Goal: Information Seeking & Learning: Check status

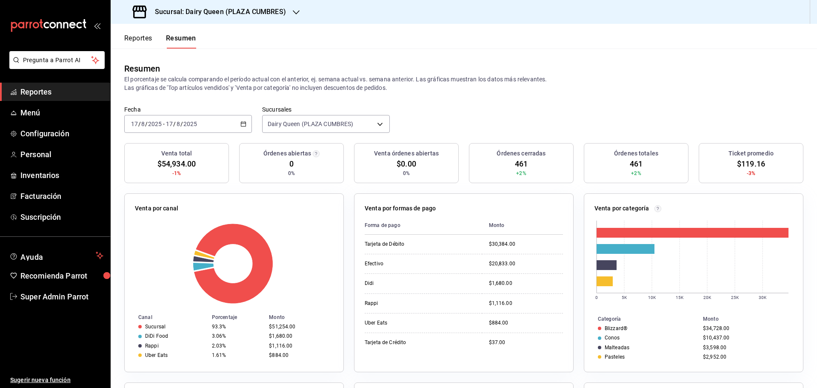
click at [68, 89] on span "Reportes" at bounding box center [61, 91] width 83 height 11
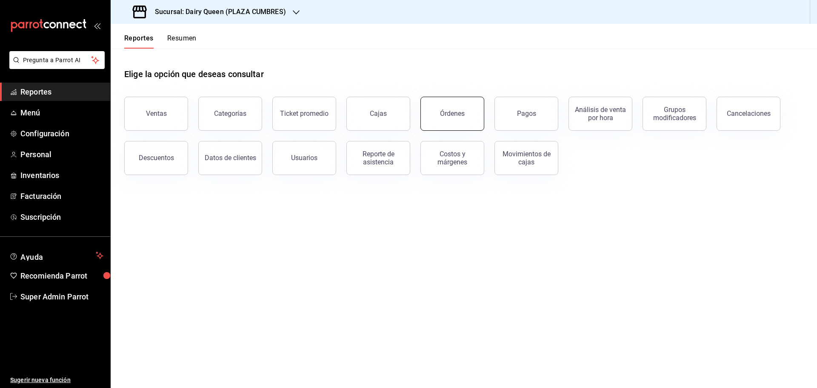
click at [450, 117] on div "Órdenes" at bounding box center [452, 113] width 25 height 8
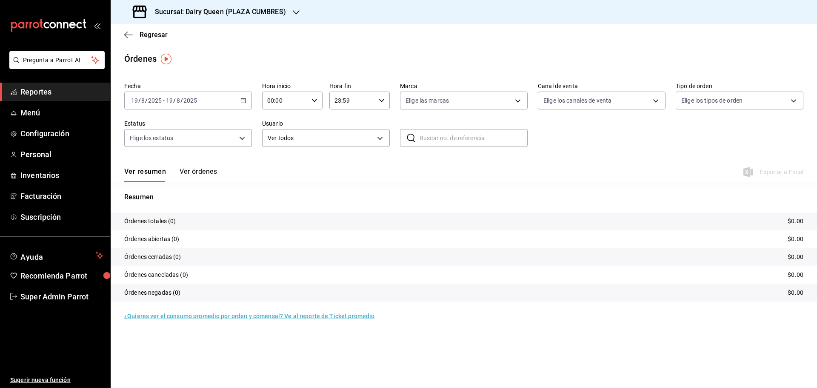
click at [242, 102] on icon "button" at bounding box center [244, 100] width 6 height 6
click at [178, 219] on span "Rango de fechas" at bounding box center [165, 222] width 66 height 9
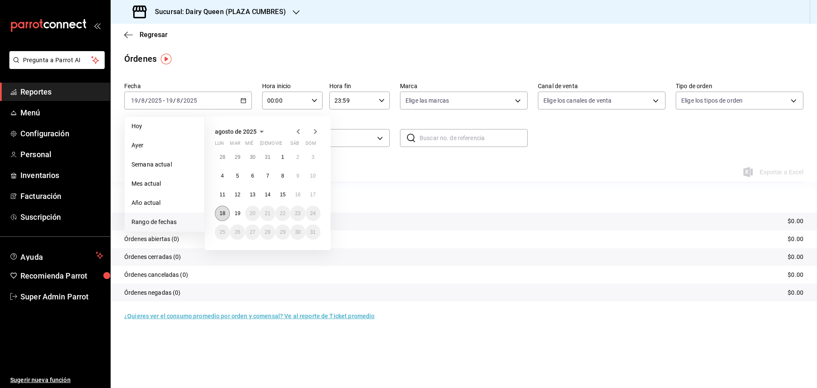
click at [222, 212] on abbr "18" at bounding box center [223, 213] width 6 height 6
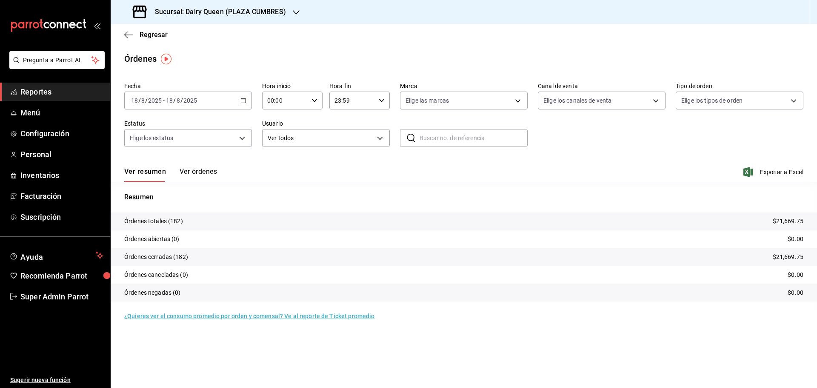
click at [266, 13] on h3 "Sucursal: Dairy Queen (PLAZA CUMBRES)" at bounding box center [217, 12] width 138 height 10
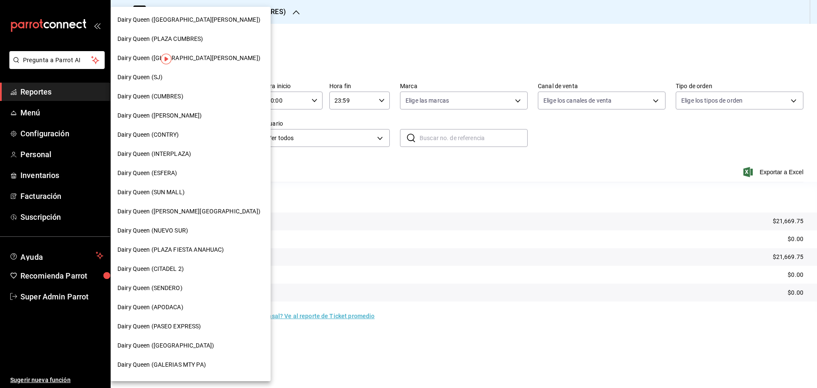
click at [172, 135] on span "Dairy Queen (CONTRY)" at bounding box center [149, 134] width 62 height 9
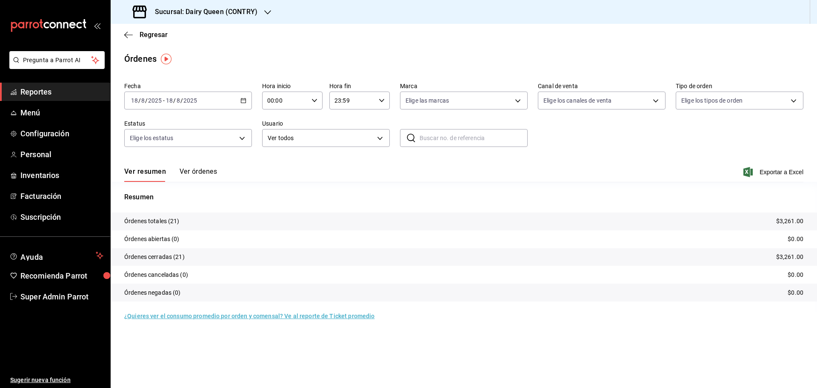
click at [176, 12] on h3 "Sucursal: Dairy Queen (CONTRY)" at bounding box center [202, 12] width 109 height 10
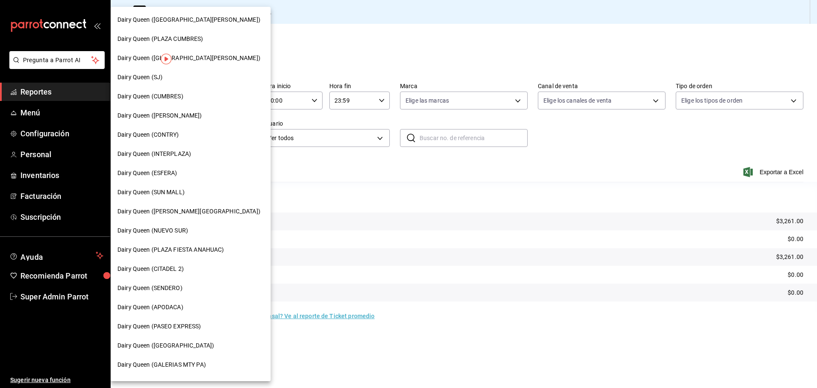
click at [179, 291] on span "Dairy Queen (SENDERO)" at bounding box center [150, 288] width 65 height 9
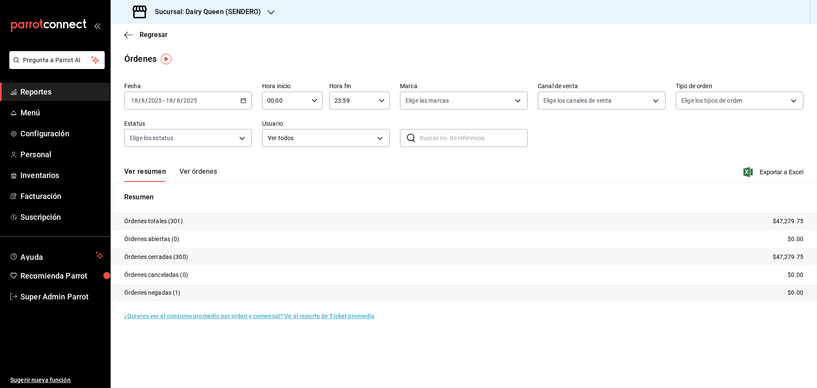
click at [232, 14] on h3 "Sucursal: Dairy Queen (SENDERO)" at bounding box center [204, 12] width 113 height 10
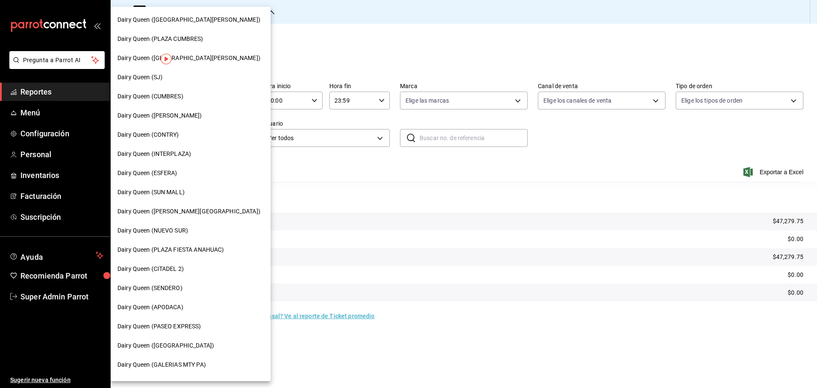
click at [169, 101] on div "Dairy Queen (CUMBRES)" at bounding box center [191, 96] width 160 height 19
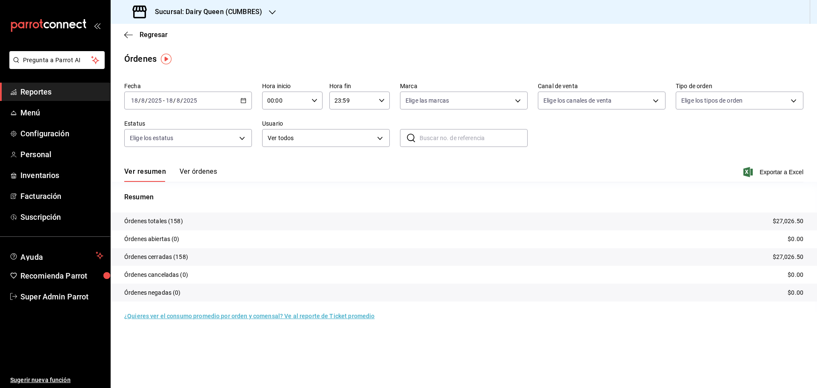
click at [203, 20] on div "Sucursal: Dairy Queen (CUMBRES)" at bounding box center [199, 12] width 162 height 24
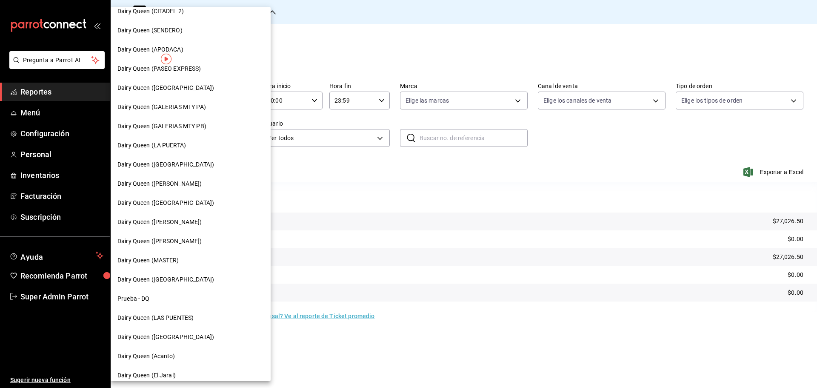
scroll to position [265, 0]
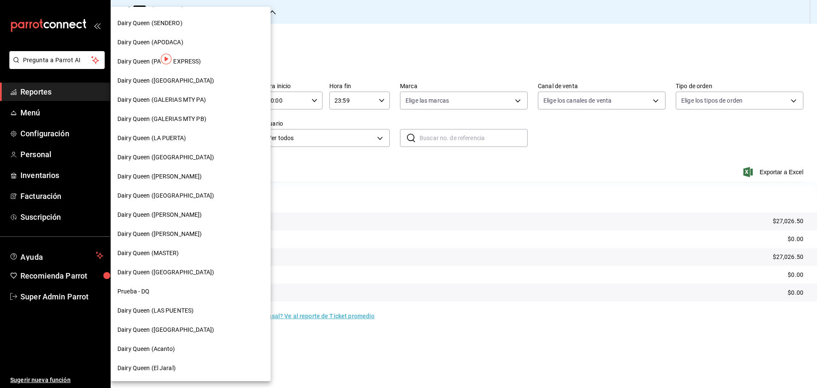
click at [176, 301] on div "Dairy Queen (LAS PUENTES)" at bounding box center [191, 310] width 160 height 19
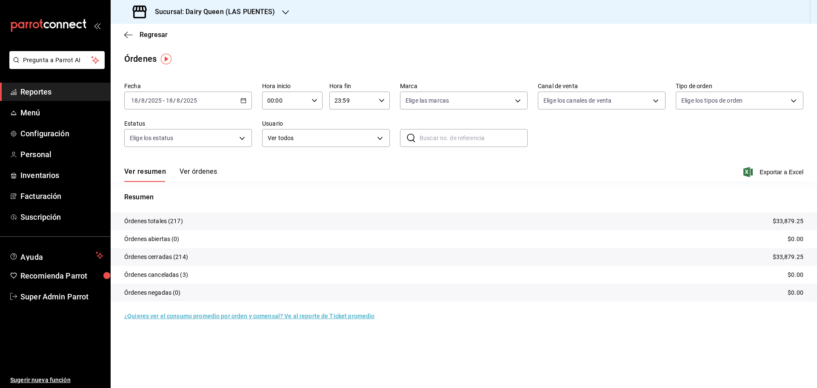
click at [192, 12] on h3 "Sucursal: Dairy Queen (LAS PUENTES)" at bounding box center [211, 12] width 127 height 10
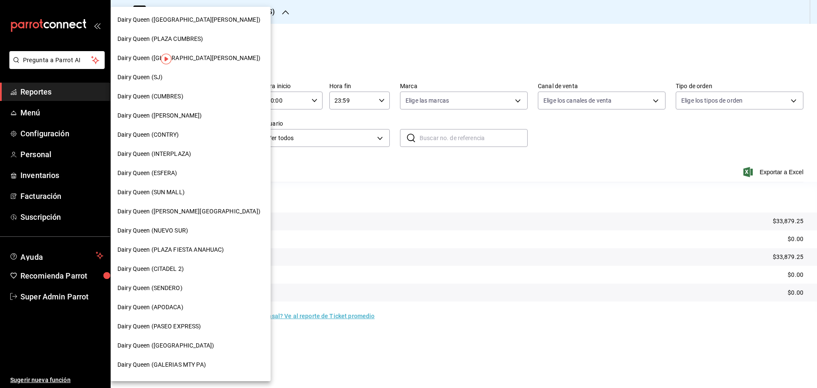
click at [194, 321] on div "Dairy Queen (PASEO EXPRESS)" at bounding box center [191, 326] width 160 height 19
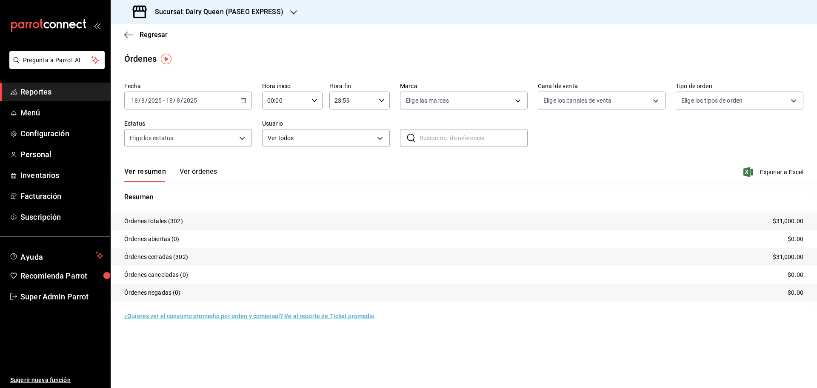
click at [207, 21] on div "Sucursal: Dairy Queen (PASEO EXPRESS)" at bounding box center [209, 12] width 183 height 24
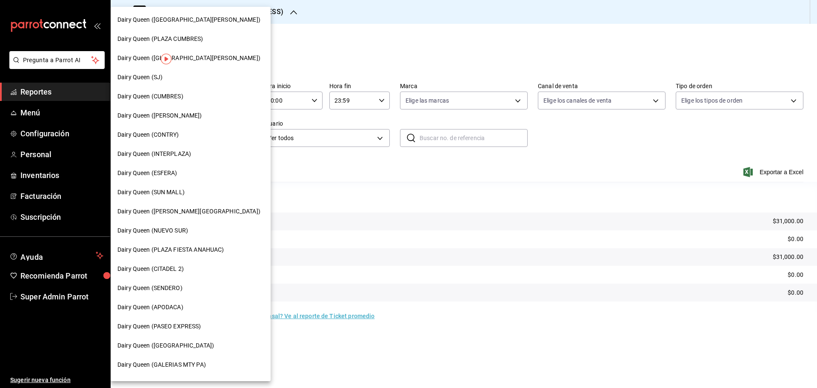
click at [184, 80] on div "Dairy Queen (SJ)" at bounding box center [191, 77] width 146 height 9
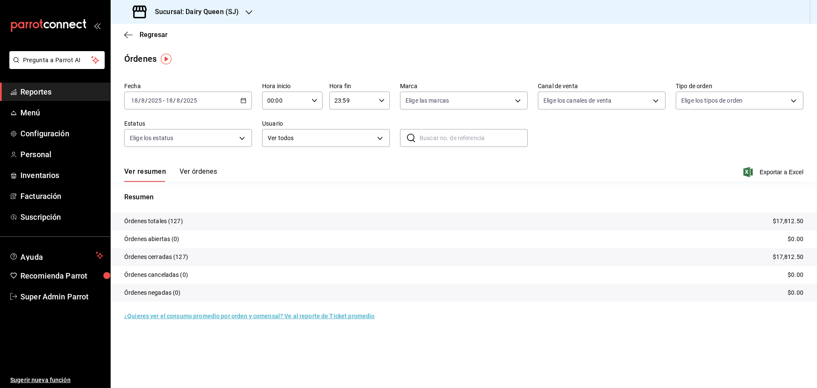
click at [180, 10] on h3 "Sucursal: Dairy Queen (SJ)" at bounding box center [193, 12] width 91 height 10
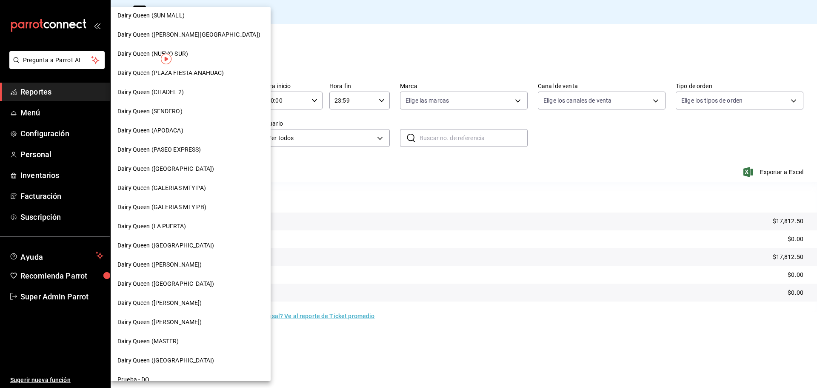
scroll to position [265, 0]
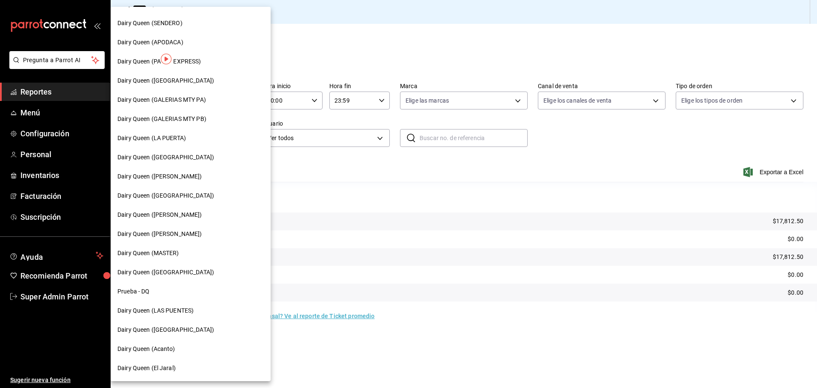
click at [177, 333] on span "Dairy Queen ([GEOGRAPHIC_DATA])" at bounding box center [166, 329] width 97 height 9
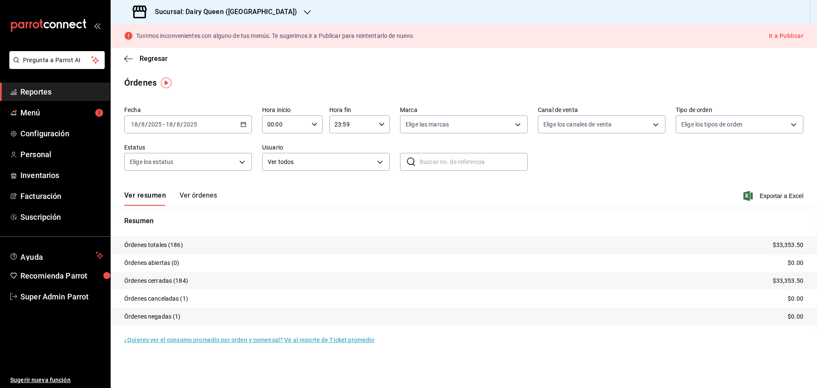
click at [215, 7] on h3 "Sucursal: Dairy Queen ([GEOGRAPHIC_DATA])" at bounding box center [222, 12] width 149 height 10
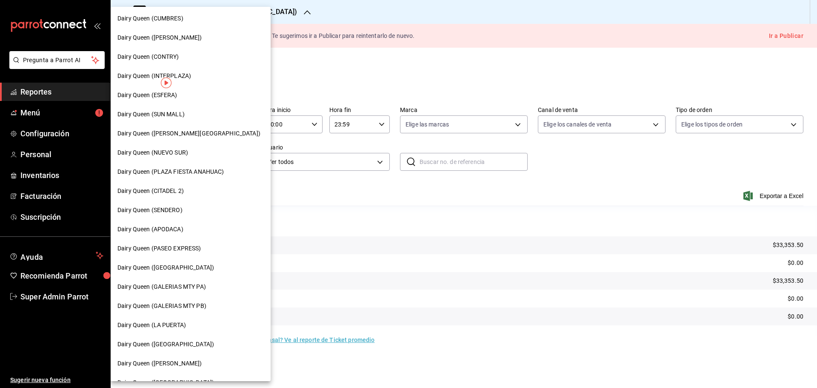
scroll to position [142, 0]
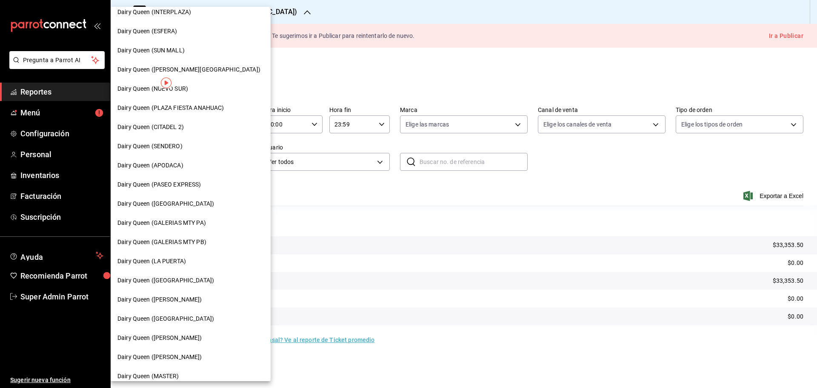
click at [164, 258] on span "Dairy Queen (LA PUERTA)" at bounding box center [152, 261] width 69 height 9
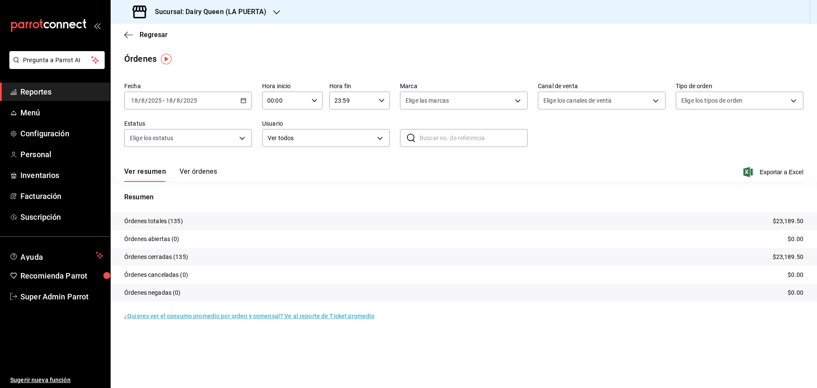
click at [158, 6] on div "Sucursal: Dairy Queen (LA PUERTA)" at bounding box center [201, 12] width 166 height 24
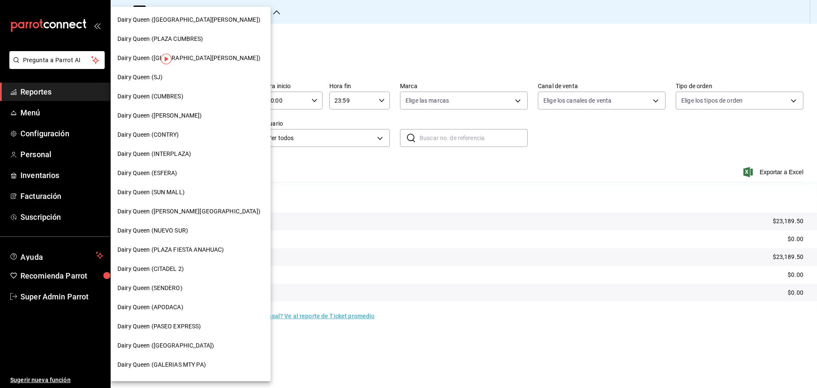
click at [177, 211] on span "Dairy Queen ([PERSON_NAME][GEOGRAPHIC_DATA])" at bounding box center [189, 211] width 143 height 9
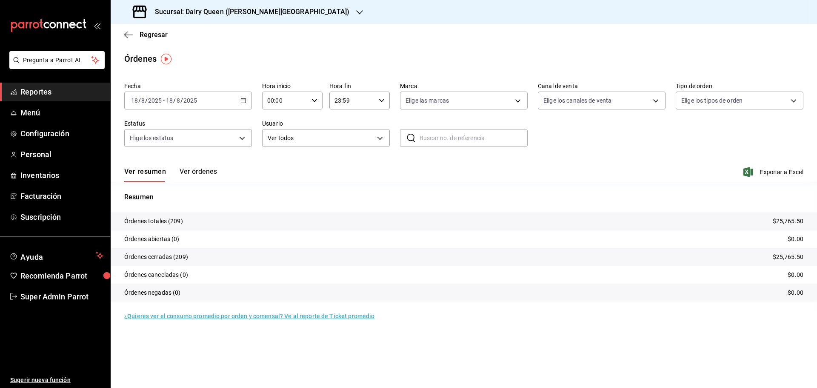
click at [179, 13] on h3 "Sucursal: Dairy Queen ([PERSON_NAME][GEOGRAPHIC_DATA])" at bounding box center [248, 12] width 201 height 10
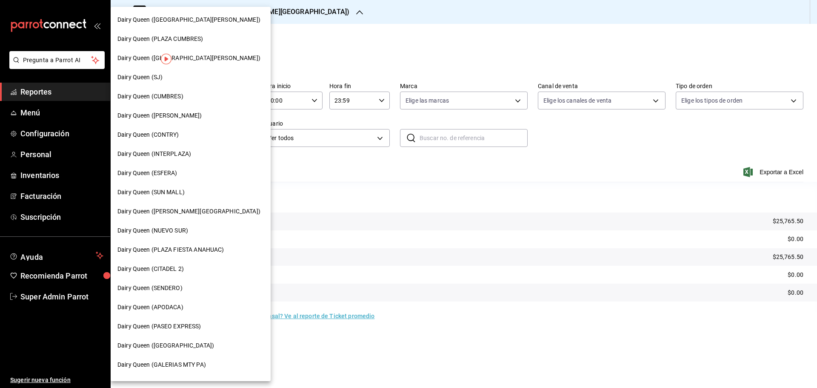
click at [158, 346] on span "Dairy Queen ([GEOGRAPHIC_DATA])" at bounding box center [166, 345] width 97 height 9
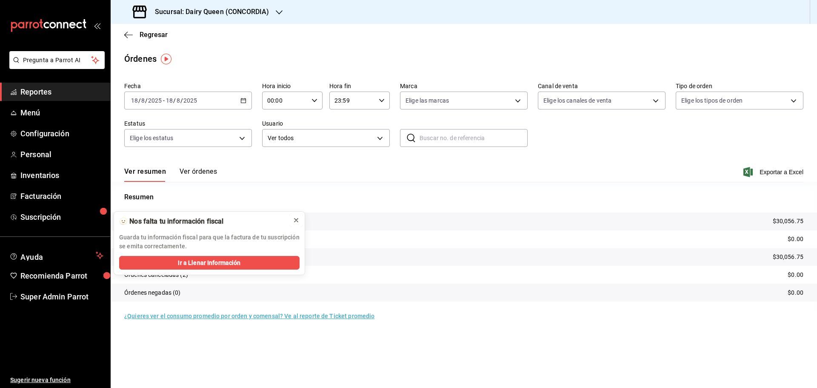
click at [298, 219] on icon at bounding box center [296, 220] width 7 height 7
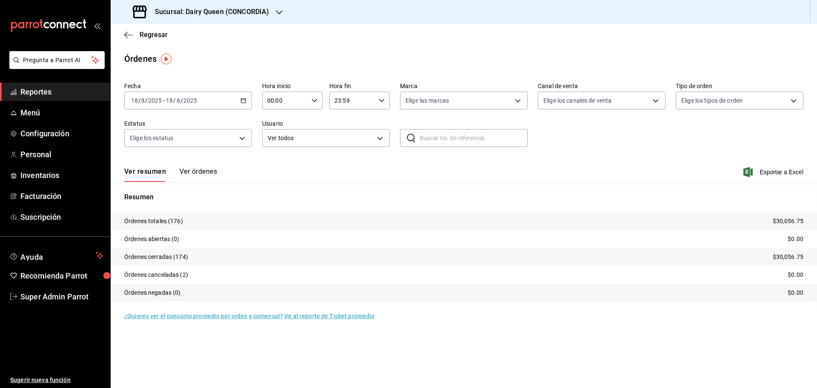
click at [183, 12] on h3 "Sucursal: Dairy Queen (CONCORDIA)" at bounding box center [208, 12] width 121 height 10
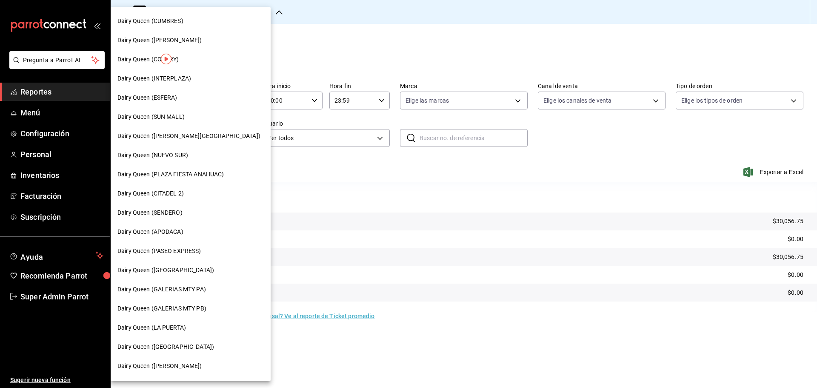
scroll to position [213, 0]
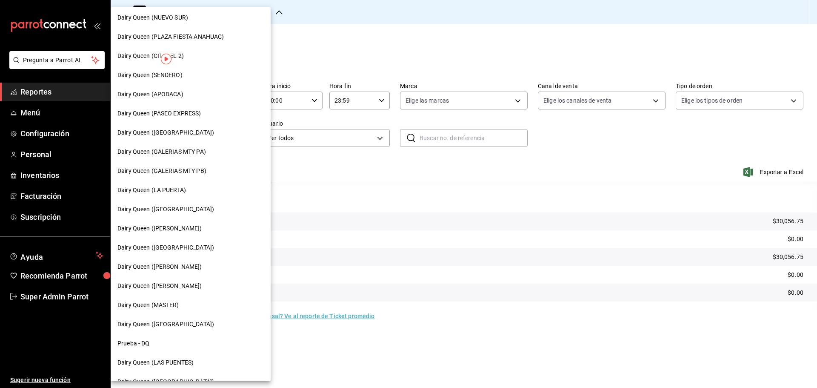
click at [180, 252] on div "Dairy Queen ([GEOGRAPHIC_DATA])" at bounding box center [191, 247] width 160 height 19
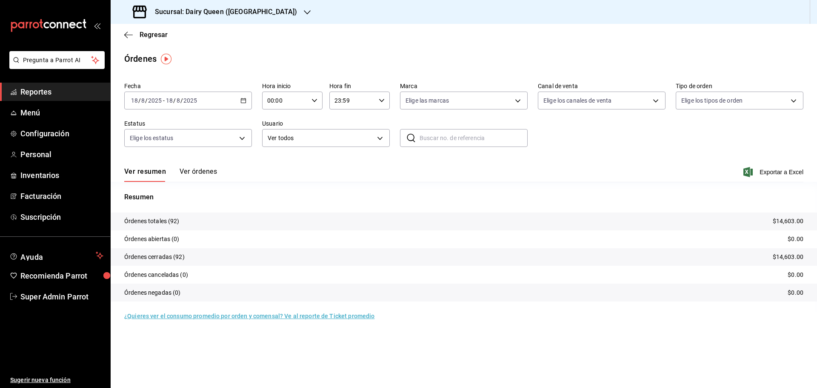
click at [194, 14] on h3 "Sucursal: Dairy Queen ([GEOGRAPHIC_DATA])" at bounding box center [222, 12] width 149 height 10
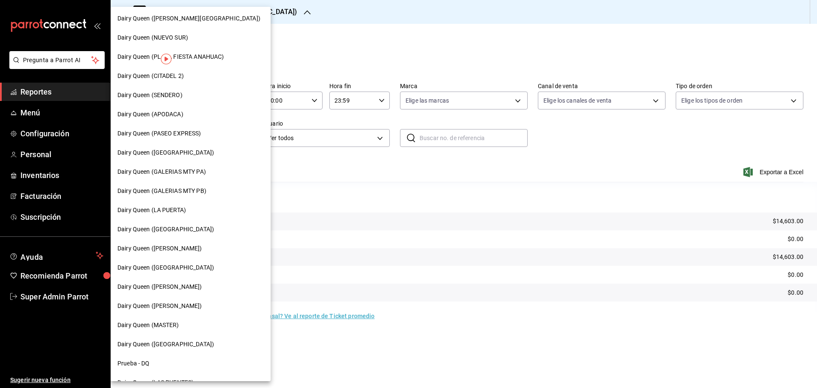
scroll to position [213, 0]
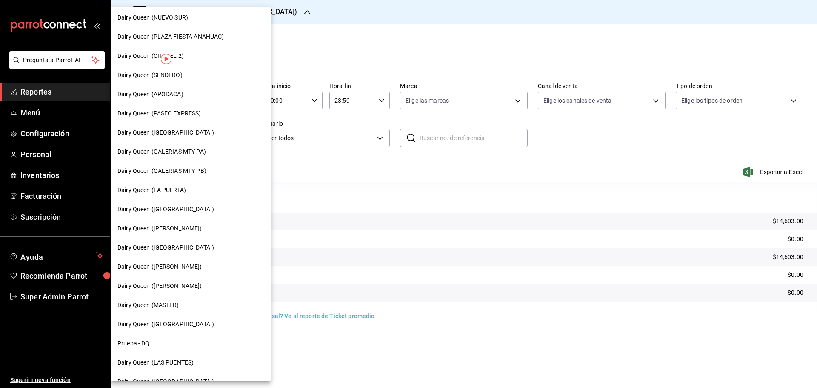
click at [170, 267] on span "Dairy Queen ([PERSON_NAME])" at bounding box center [160, 266] width 85 height 9
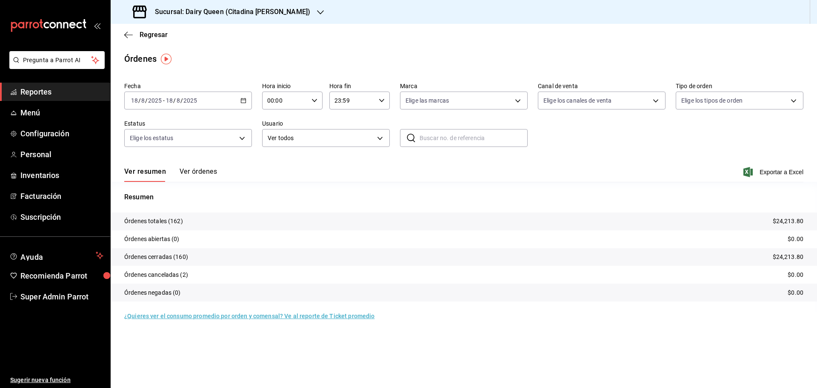
click at [177, 9] on h3 "Sucursal: Dairy Queen (Citadina [PERSON_NAME])" at bounding box center [229, 12] width 162 height 10
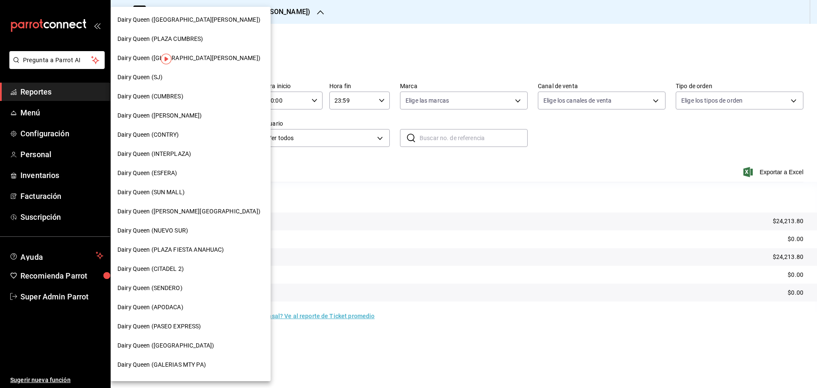
click at [179, 56] on span "Dairy Queen ([GEOGRAPHIC_DATA][PERSON_NAME])" at bounding box center [189, 58] width 143 height 9
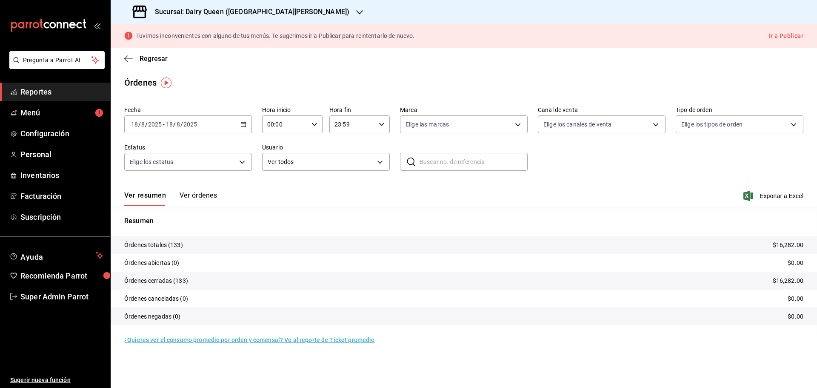
click at [186, 14] on h3 "Sucursal: Dairy Queen ([GEOGRAPHIC_DATA][PERSON_NAME])" at bounding box center [248, 12] width 201 height 10
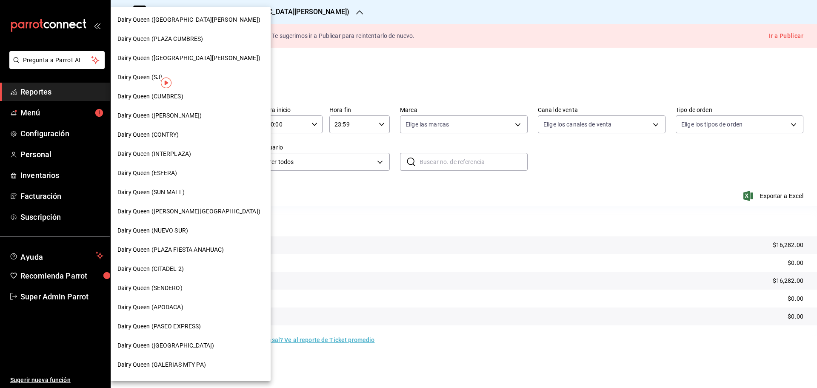
click at [175, 116] on span "Dairy Queen ([PERSON_NAME])" at bounding box center [160, 115] width 85 height 9
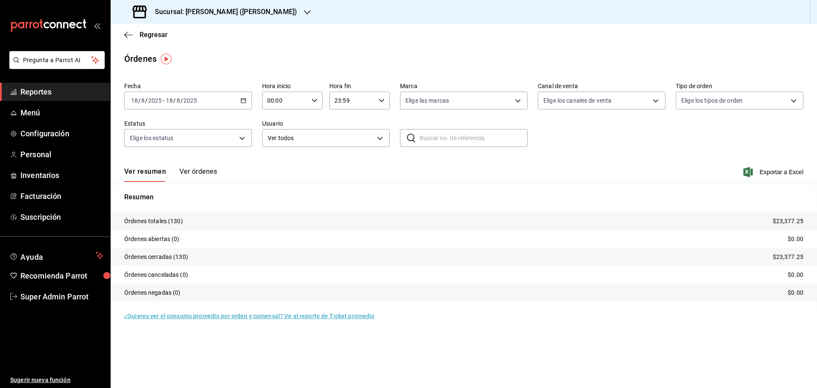
click at [200, 9] on h3 "Sucursal: [PERSON_NAME] ([PERSON_NAME])" at bounding box center [222, 12] width 149 height 10
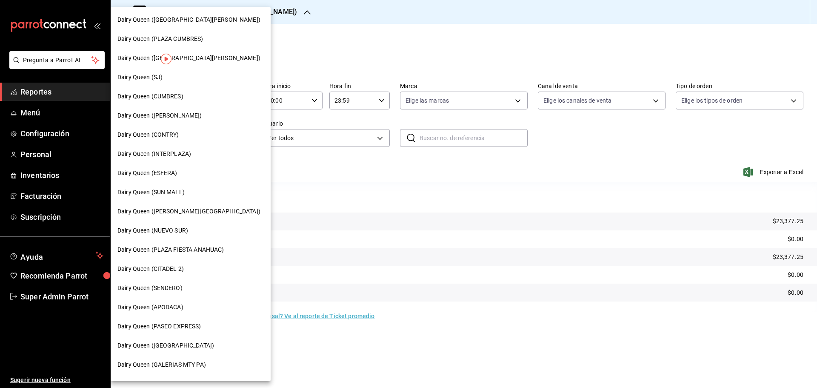
click at [197, 20] on span "Dairy Queen ([GEOGRAPHIC_DATA][PERSON_NAME])" at bounding box center [189, 19] width 143 height 9
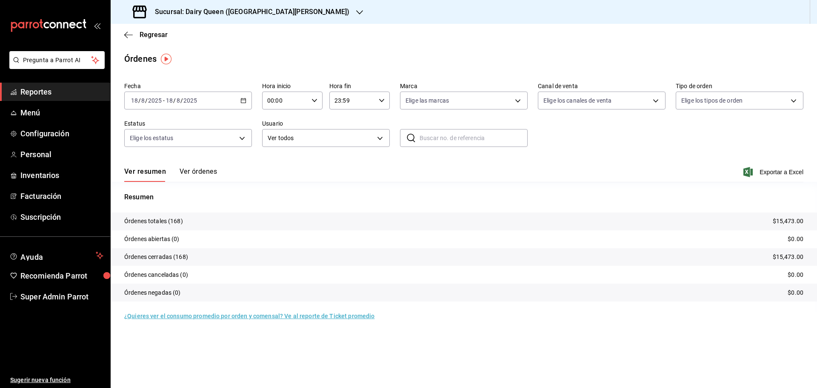
click at [196, 14] on h3 "Sucursal: Dairy Queen ([GEOGRAPHIC_DATA][PERSON_NAME])" at bounding box center [248, 12] width 201 height 10
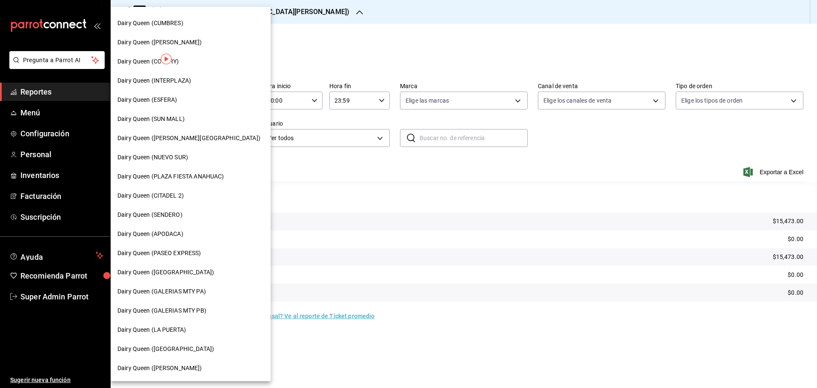
scroll to position [213, 0]
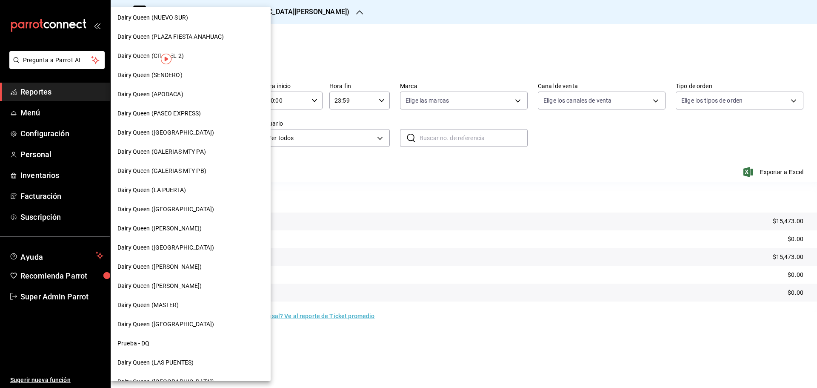
click at [179, 175] on span "Dairy Queen (GALERIAS MTY PB)" at bounding box center [162, 170] width 89 height 9
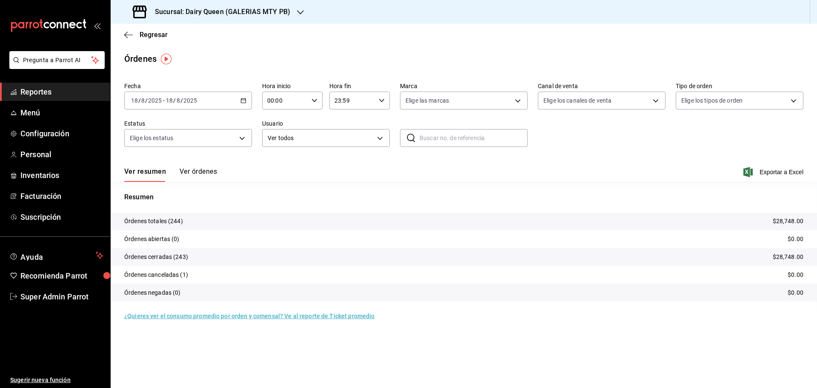
click at [231, 13] on h3 "Sucursal: Dairy Queen (GALERIAS MTY PB)" at bounding box center [219, 12] width 142 height 10
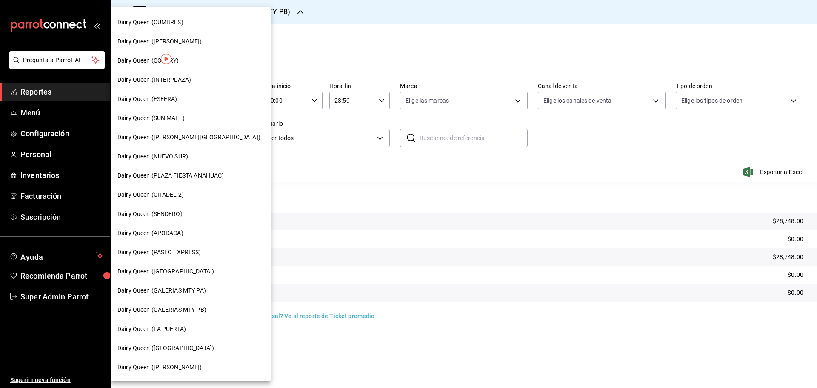
scroll to position [213, 0]
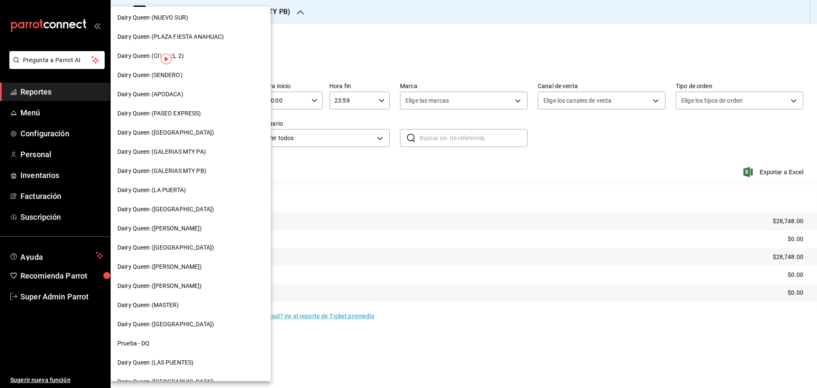
click at [189, 146] on div "Dairy Queen (GALERIAS MTY PA)" at bounding box center [191, 151] width 160 height 19
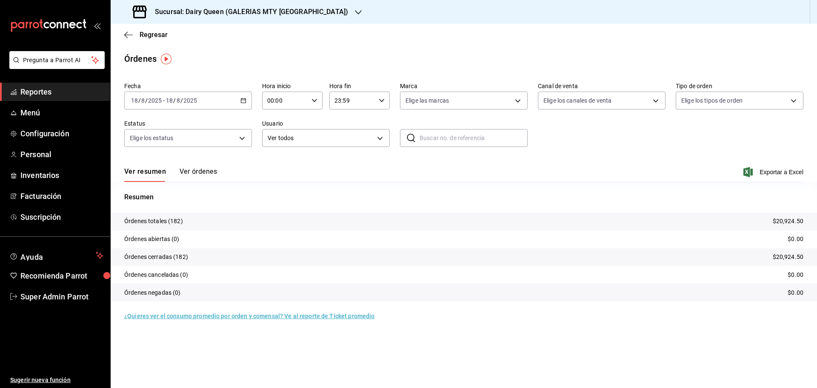
click at [174, 16] on h3 "Sucursal: Dairy Queen (GALERIAS MTY [GEOGRAPHIC_DATA])" at bounding box center [248, 12] width 200 height 10
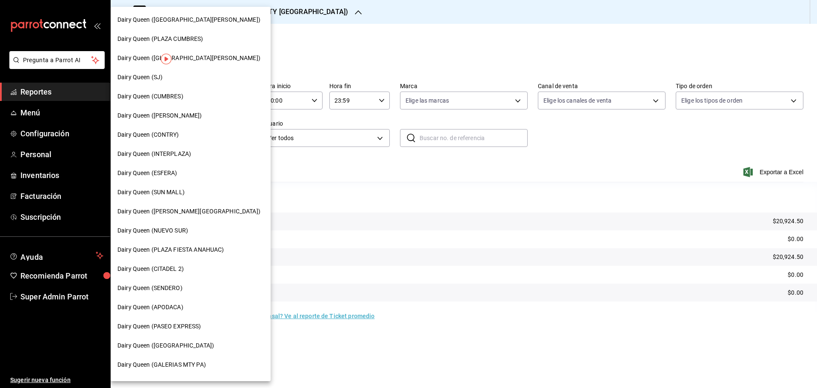
click at [172, 192] on span "Dairy Queen (SUN MALL)" at bounding box center [151, 192] width 67 height 9
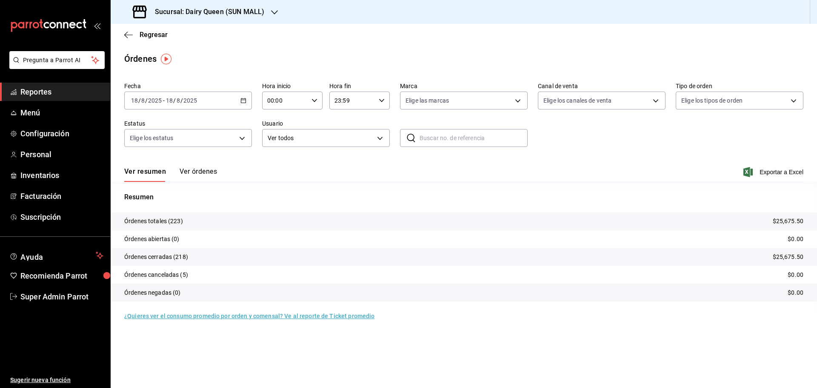
click at [191, 10] on h3 "Sucursal: Dairy Queen (SUN MALL)" at bounding box center [206, 12] width 116 height 10
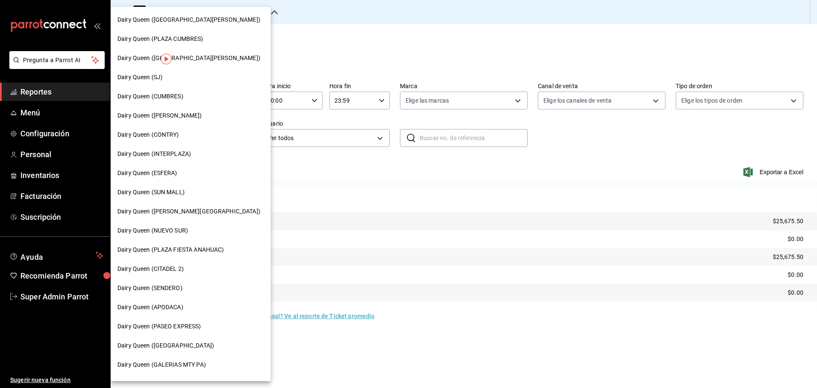
click at [169, 305] on span "Dairy Queen (APODACA)" at bounding box center [151, 307] width 66 height 9
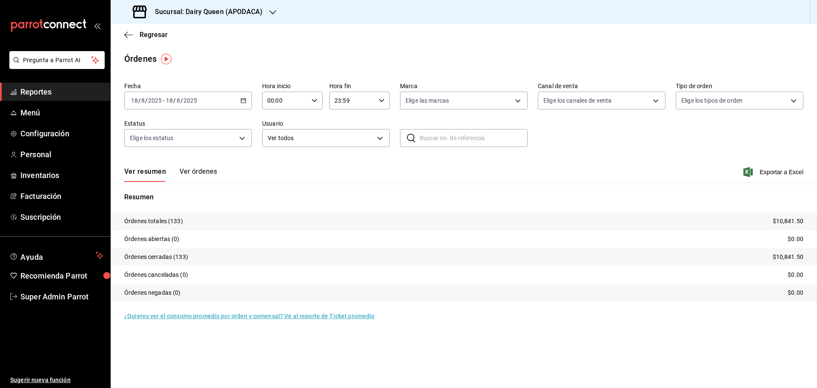
click at [217, 15] on h3 "Sucursal: Dairy Queen (APODACA)" at bounding box center [205, 12] width 115 height 10
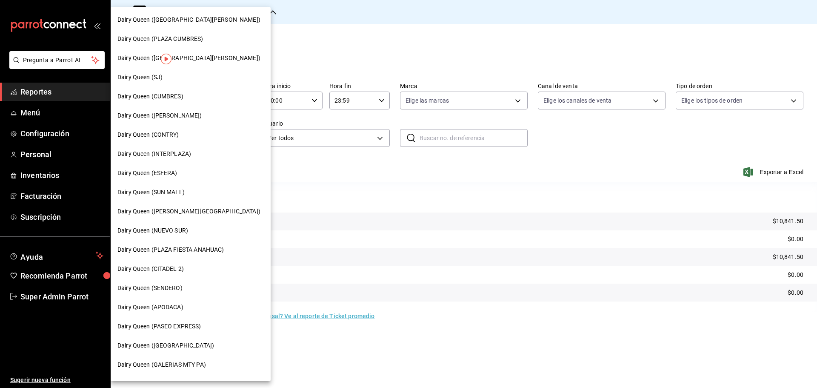
click at [167, 225] on div "Dairy Queen (NUEVO SUR)" at bounding box center [191, 230] width 160 height 19
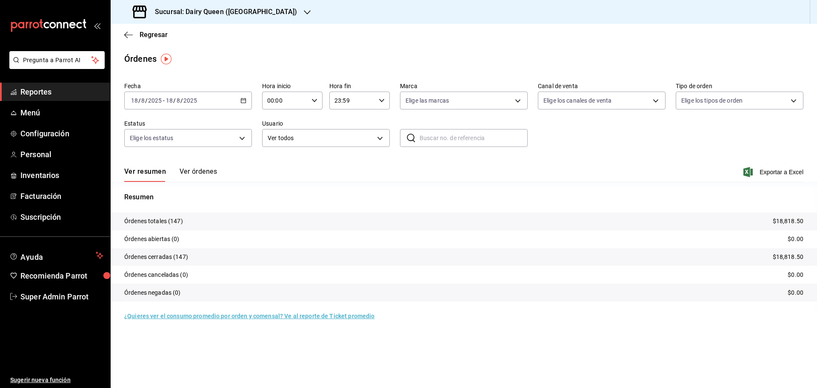
click at [220, 20] on div "Sucursal: Dairy Queen ([GEOGRAPHIC_DATA])" at bounding box center [216, 12] width 197 height 24
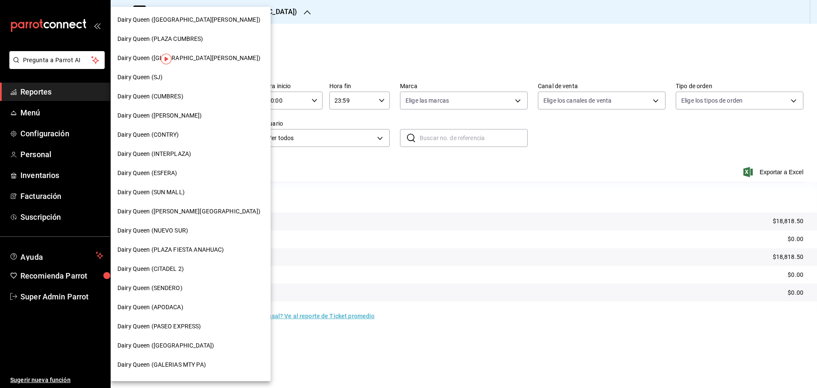
click at [161, 175] on span "Dairy Queen (ESFERA)" at bounding box center [148, 173] width 60 height 9
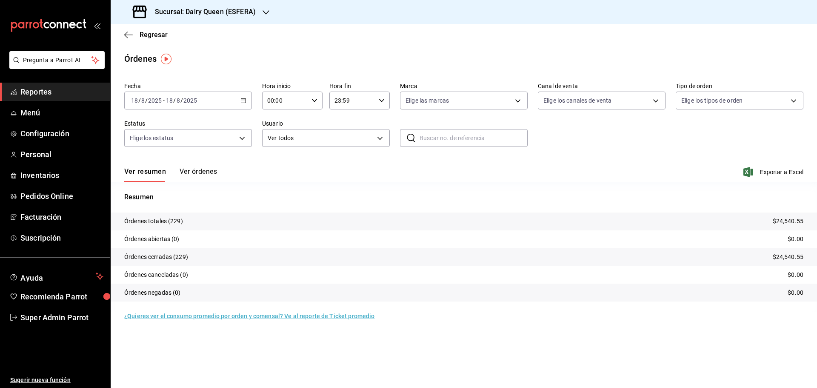
click at [196, 15] on h3 "Sucursal: Dairy Queen (ESFERA)" at bounding box center [202, 12] width 108 height 10
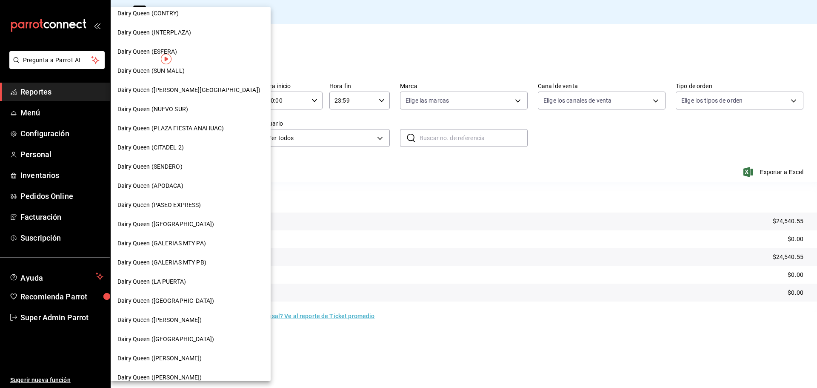
scroll to position [142, 0]
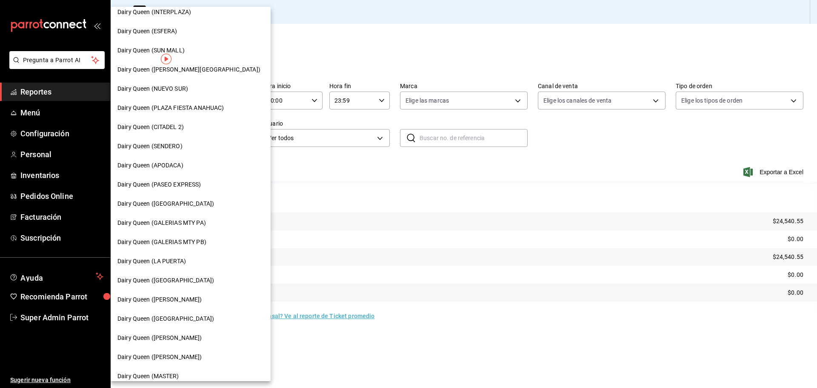
click at [169, 302] on span "Dairy Queen ([PERSON_NAME])" at bounding box center [160, 299] width 85 height 9
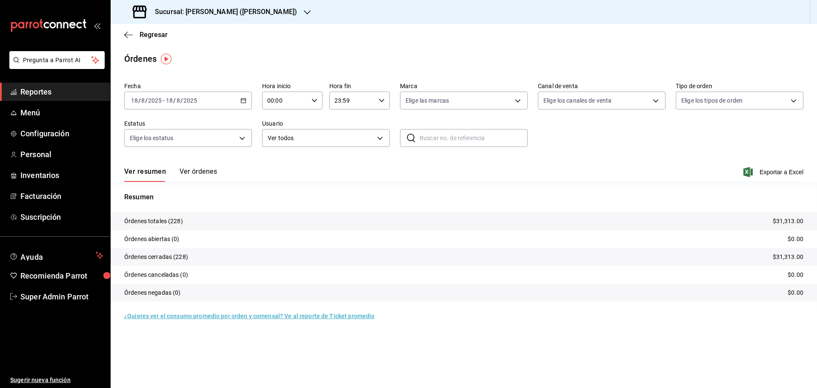
click at [176, 11] on h3 "Sucursal: [PERSON_NAME] ([PERSON_NAME])" at bounding box center [222, 12] width 149 height 10
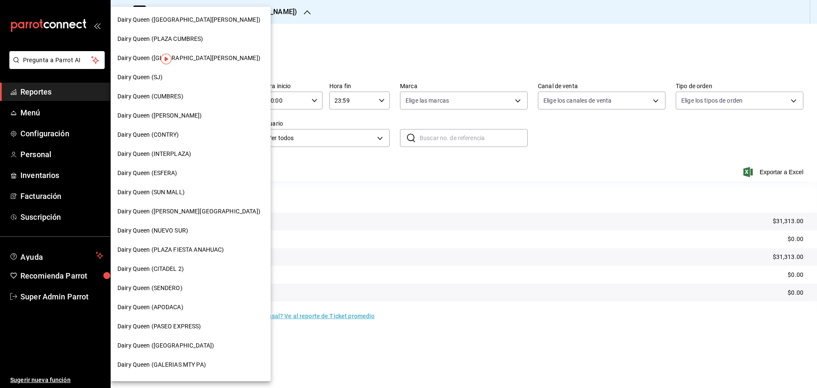
click at [172, 157] on span "Dairy Queen (INTERPLAZA)" at bounding box center [155, 153] width 74 height 9
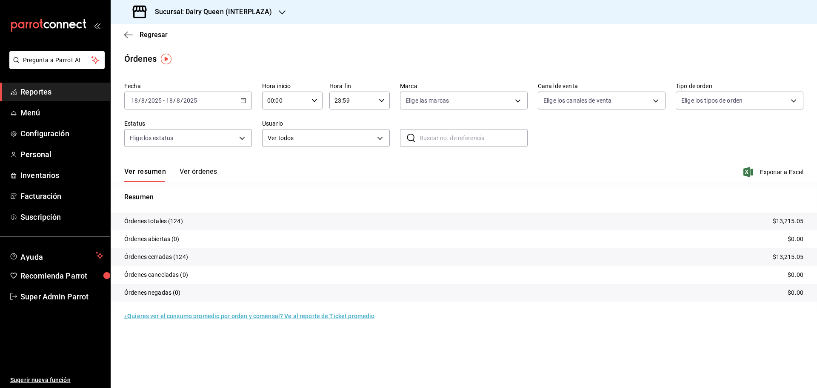
click at [196, 6] on div "Sucursal: Dairy Queen (INTERPLAZA)" at bounding box center [204, 12] width 172 height 24
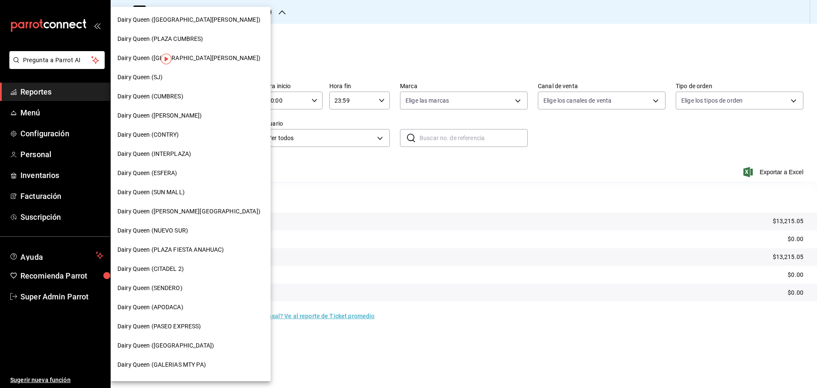
click at [171, 267] on span "Dairy Queen (CITADEL 2)" at bounding box center [151, 268] width 66 height 9
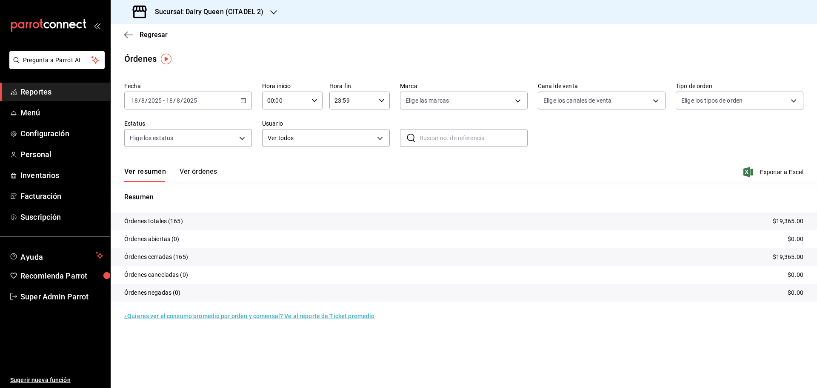
click at [170, 11] on h3 "Sucursal: Dairy Queen (CITADEL 2)" at bounding box center [205, 12] width 115 height 10
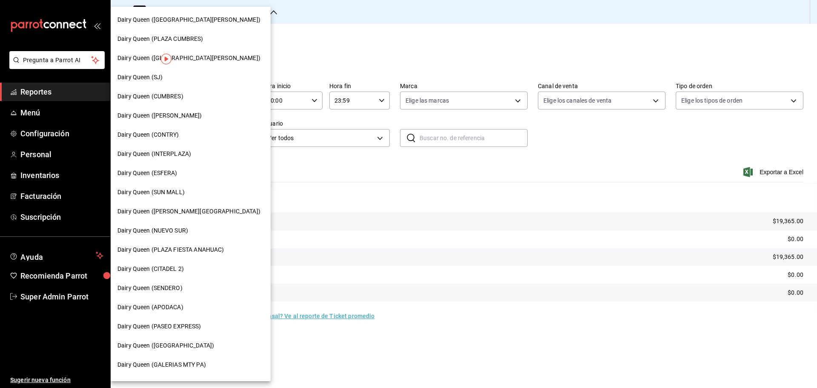
click at [186, 36] on span "Dairy Queen (PLAZA CUMBRES)" at bounding box center [161, 38] width 86 height 9
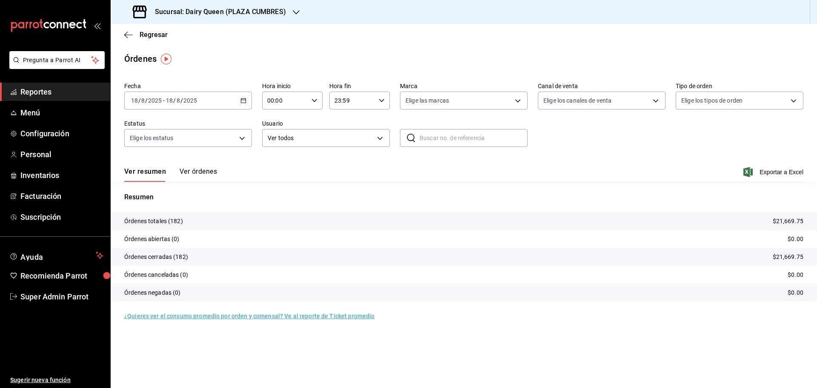
click at [164, 2] on div "Sucursal: Dairy Queen (PLAZA CUMBRES)" at bounding box center [211, 12] width 186 height 24
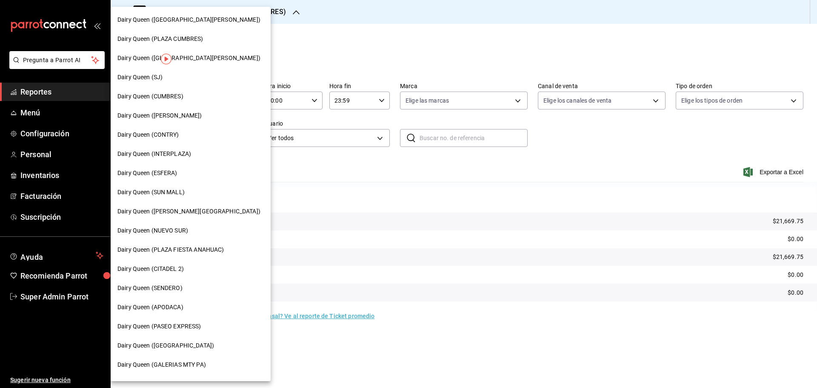
click at [192, 253] on span "Dairy Queen (PLAZA FIESTA ANAHUAC)" at bounding box center [171, 249] width 106 height 9
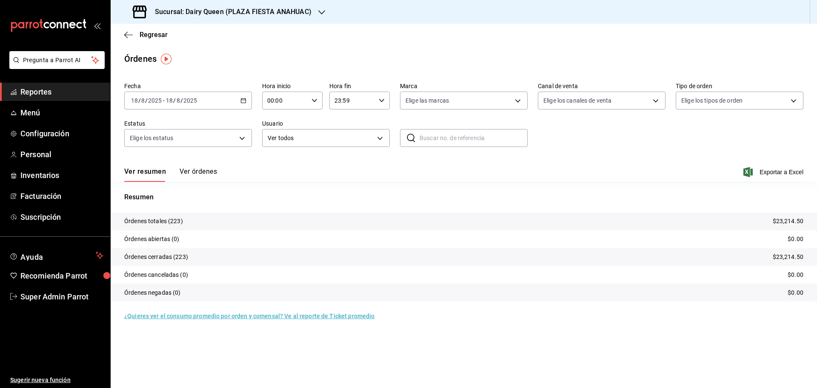
click at [197, 8] on h3 "Sucursal: Dairy Queen (PLAZA FIESTA ANAHUAC)" at bounding box center [229, 12] width 163 height 10
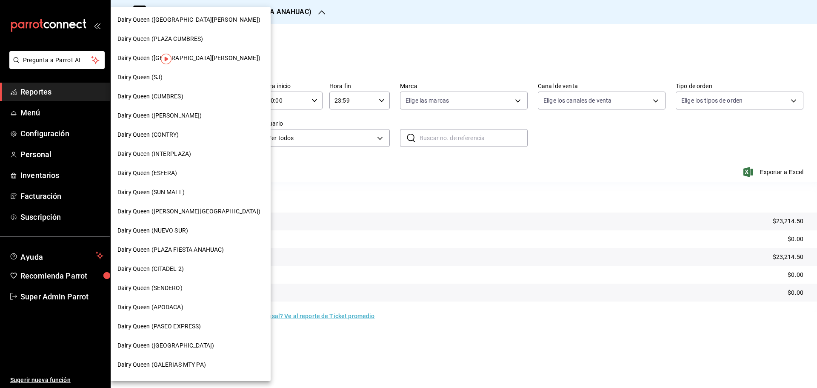
scroll to position [265, 0]
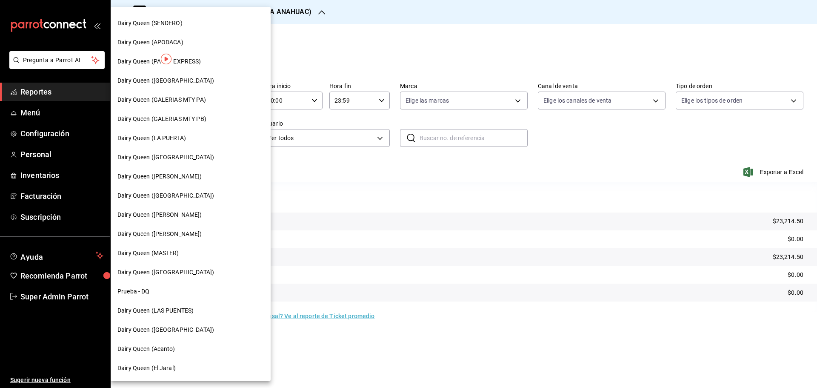
click at [181, 230] on span "Dairy Queen ([PERSON_NAME])" at bounding box center [160, 233] width 85 height 9
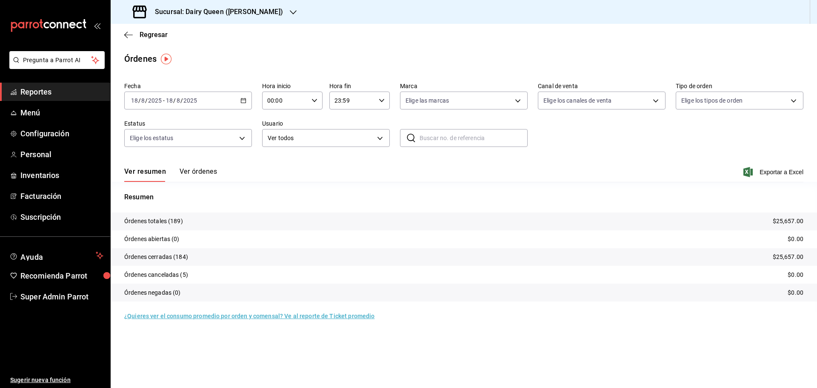
click at [201, 13] on h3 "Sucursal: Dairy Queen ([PERSON_NAME])" at bounding box center [215, 12] width 135 height 10
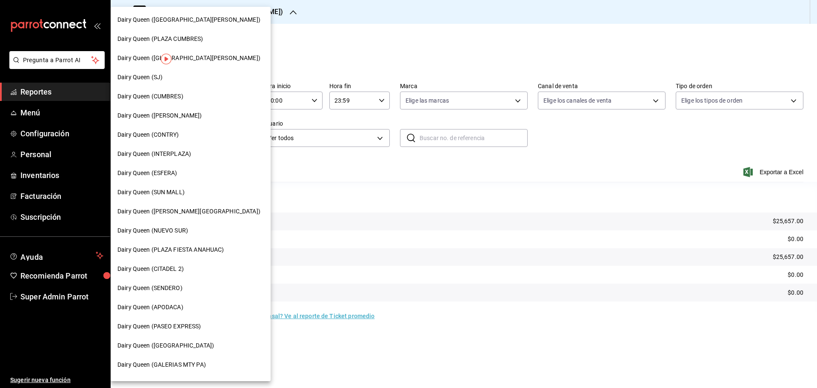
scroll to position [265, 0]
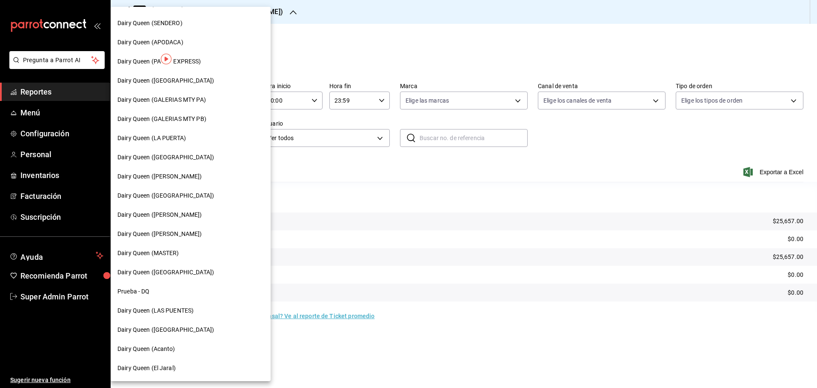
click at [170, 271] on span "Dairy Queen ([GEOGRAPHIC_DATA])" at bounding box center [166, 272] width 97 height 9
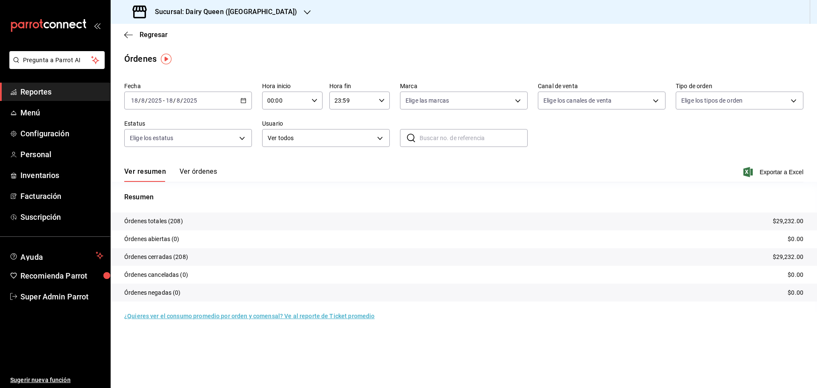
click at [228, 16] on h3 "Sucursal: Dairy Queen ([GEOGRAPHIC_DATA])" at bounding box center [222, 12] width 149 height 10
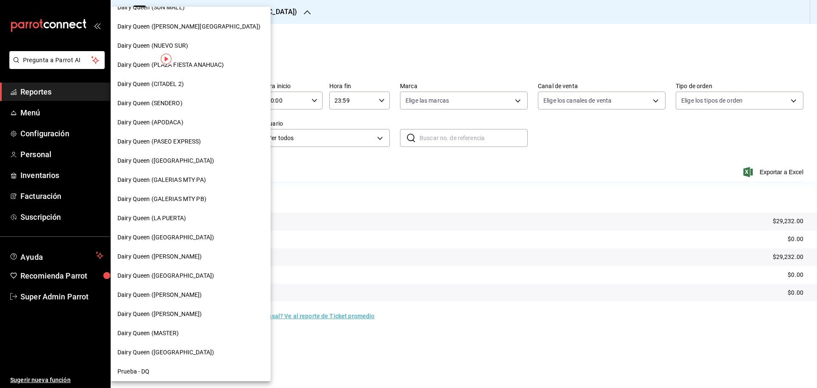
scroll to position [265, 0]
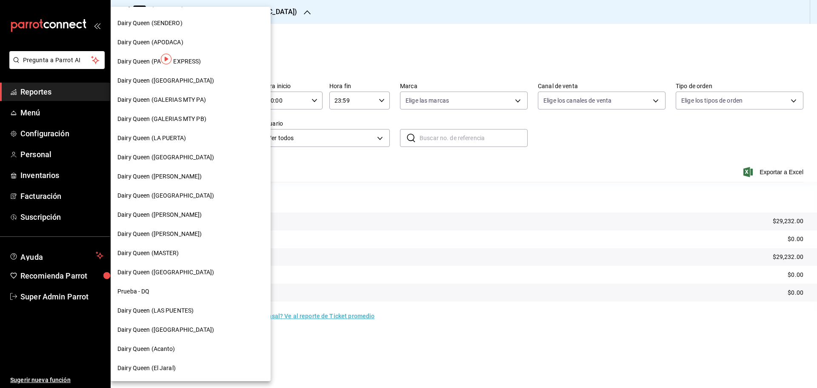
click at [161, 346] on span "Dairy Queen (Acanto)" at bounding box center [147, 348] width 58 height 9
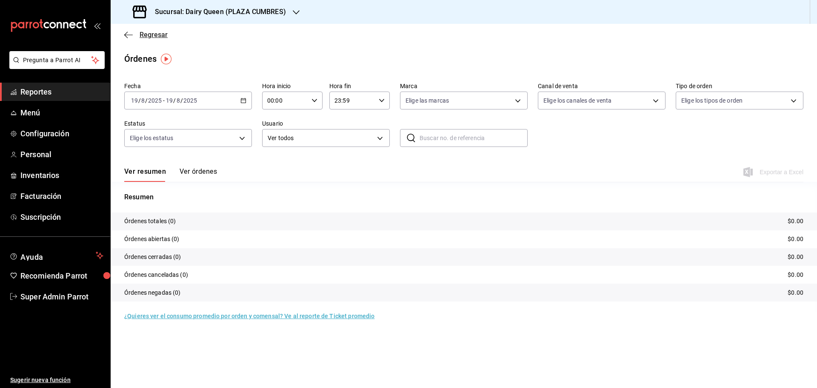
click at [126, 33] on icon "button" at bounding box center [128, 35] width 9 height 8
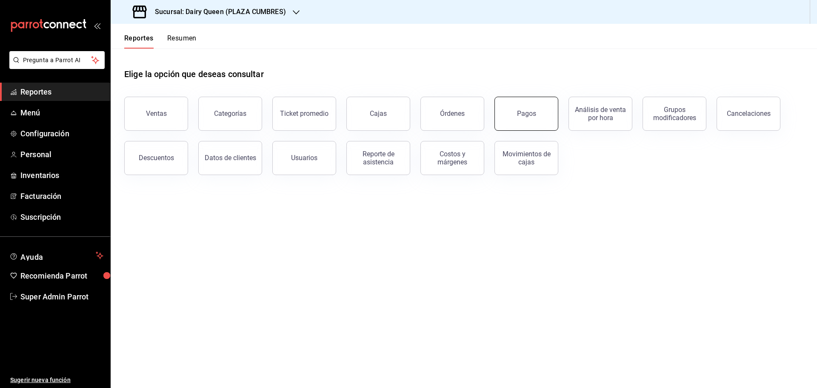
click at [540, 129] on div "Pagos" at bounding box center [522, 108] width 74 height 44
click at [530, 118] on button "Pagos" at bounding box center [527, 114] width 64 height 34
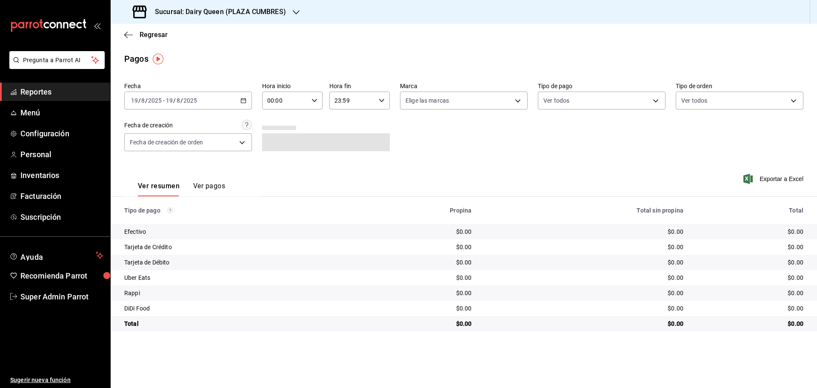
click at [247, 100] on div "[DATE] [DATE] - [DATE] [DATE]" at bounding box center [188, 101] width 128 height 18
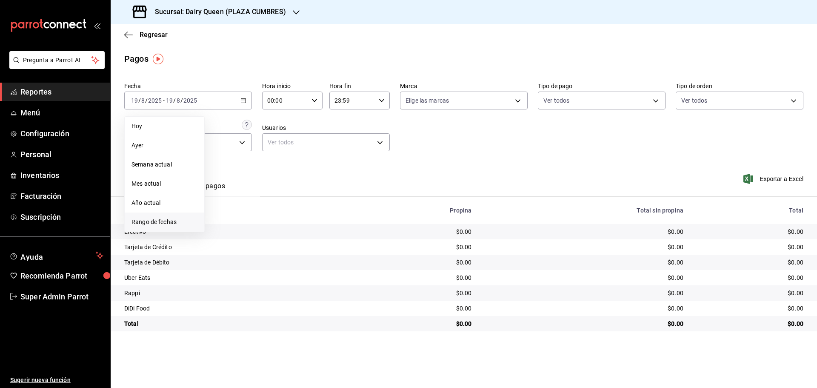
click at [175, 219] on span "Rango de fechas" at bounding box center [165, 222] width 66 height 9
click at [220, 211] on abbr "18" at bounding box center [223, 213] width 6 height 6
click at [219, 215] on button "18" at bounding box center [222, 213] width 15 height 15
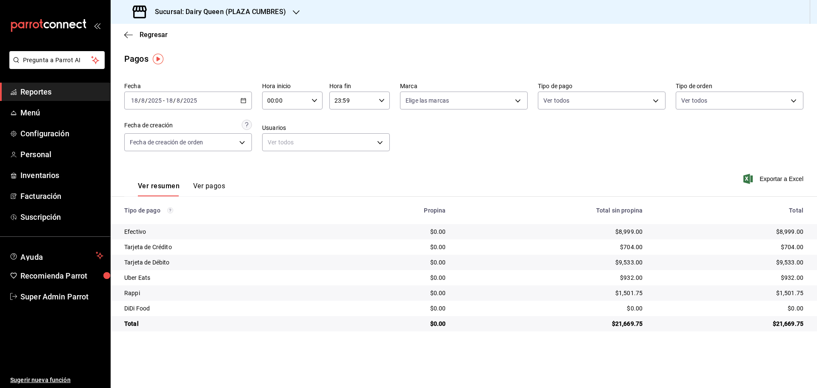
click at [184, 13] on h3 "Sucursal: Dairy Queen (PLAZA CUMBRES)" at bounding box center [217, 12] width 138 height 10
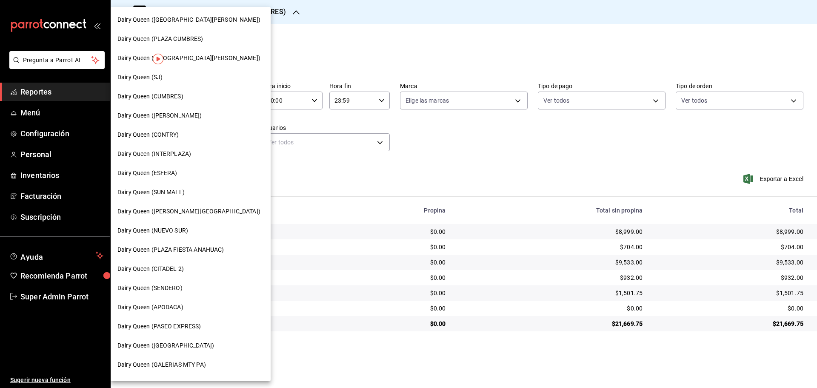
click at [174, 135] on span "Dairy Queen (CONTRY)" at bounding box center [149, 134] width 62 height 9
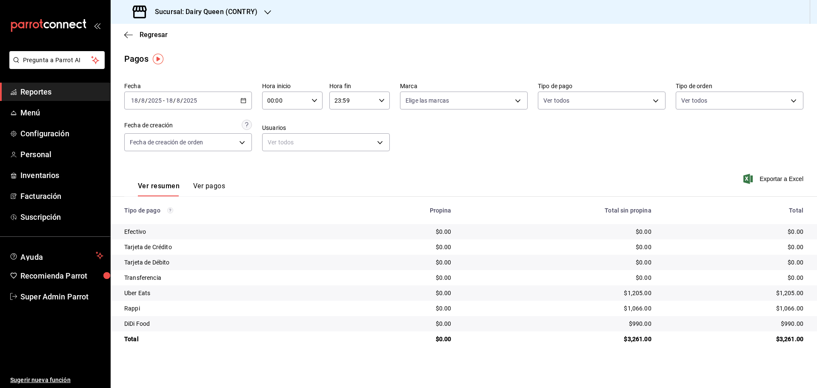
click at [206, 14] on h3 "Sucursal: Dairy Queen (CONTRY)" at bounding box center [202, 12] width 109 height 10
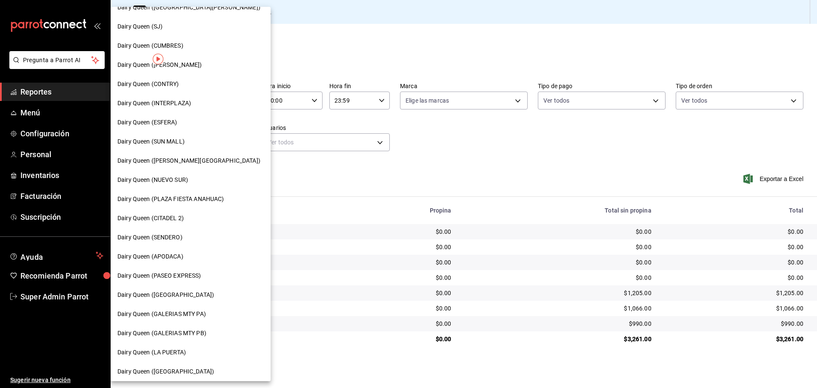
scroll to position [71, 0]
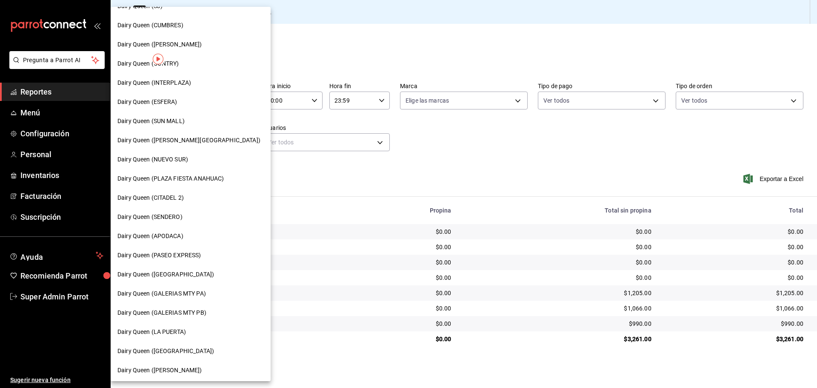
click at [175, 218] on span "Dairy Queen (SENDERO)" at bounding box center [150, 216] width 65 height 9
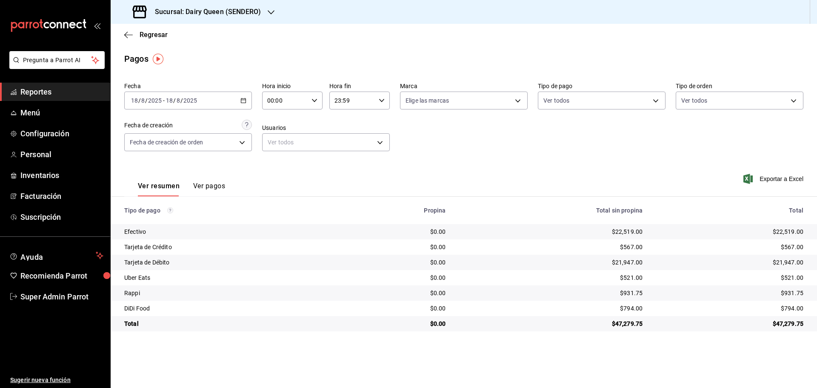
click at [180, 16] on h3 "Sucursal: Dairy Queen (SENDERO)" at bounding box center [204, 12] width 113 height 10
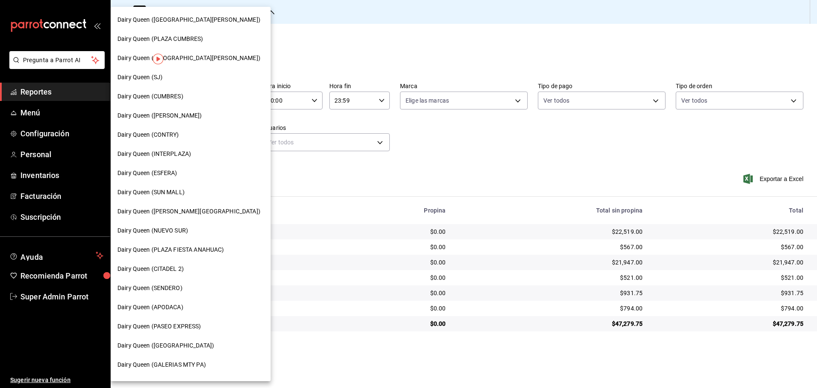
click at [159, 100] on span "Dairy Queen (CUMBRES)" at bounding box center [151, 96] width 66 height 9
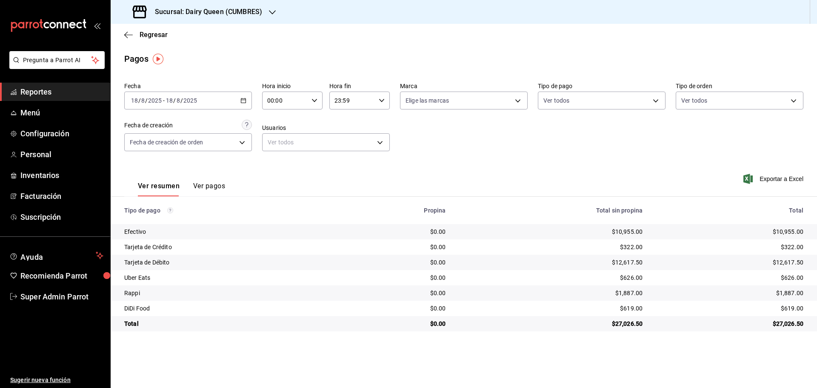
click at [161, 9] on h3 "Sucursal: Dairy Queen (CUMBRES)" at bounding box center [205, 12] width 114 height 10
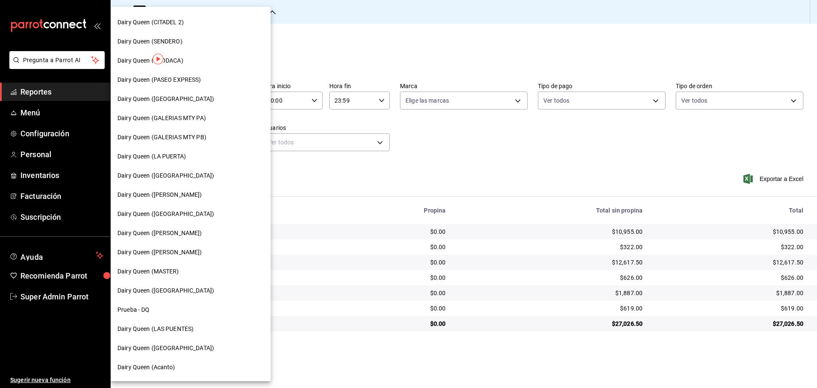
scroll to position [265, 0]
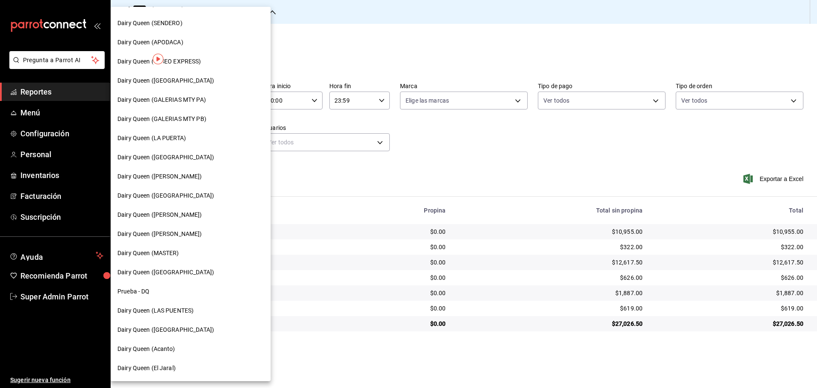
click at [171, 312] on span "Dairy Queen (LAS PUENTES)" at bounding box center [156, 310] width 76 height 9
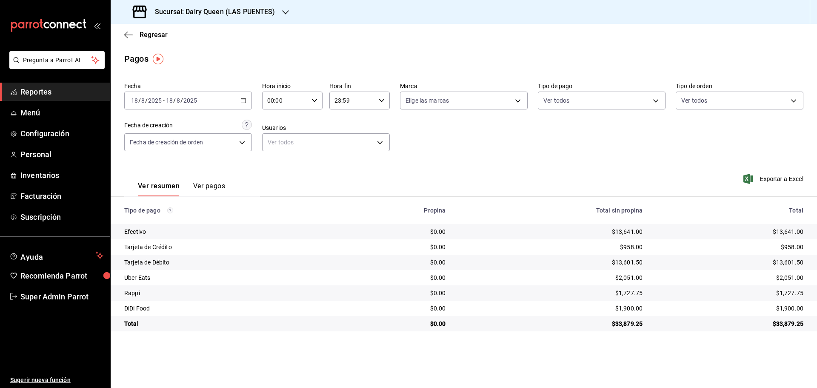
click at [249, 12] on h3 "Sucursal: Dairy Queen (LAS PUENTES)" at bounding box center [211, 12] width 127 height 10
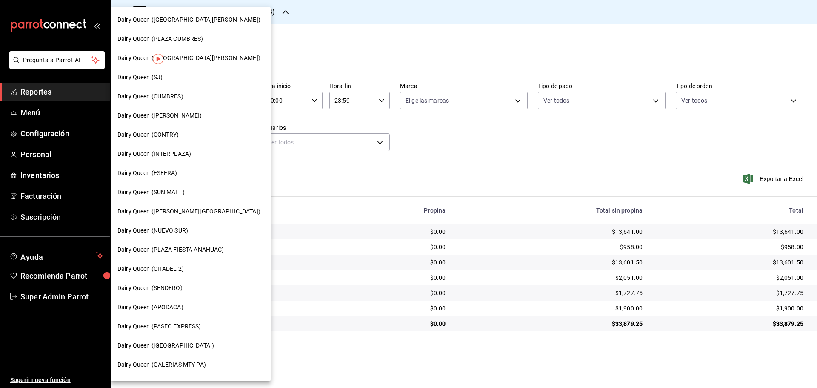
click at [170, 321] on div "Dairy Queen (PASEO EXPRESS)" at bounding box center [191, 326] width 160 height 19
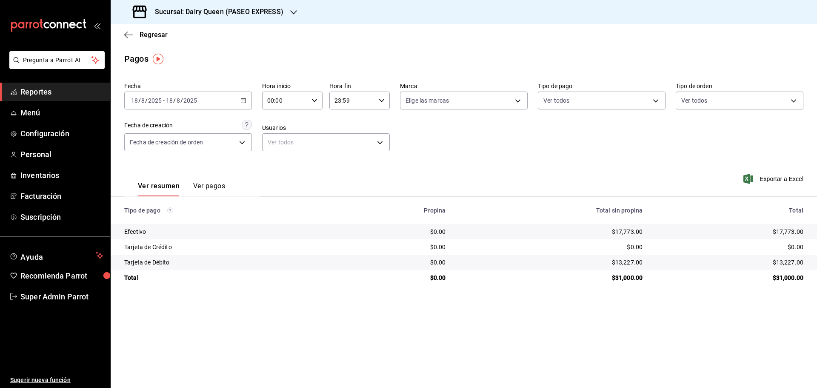
click at [176, 7] on h3 "Sucursal: Dairy Queen (PASEO EXPRESS)" at bounding box center [215, 12] width 135 height 10
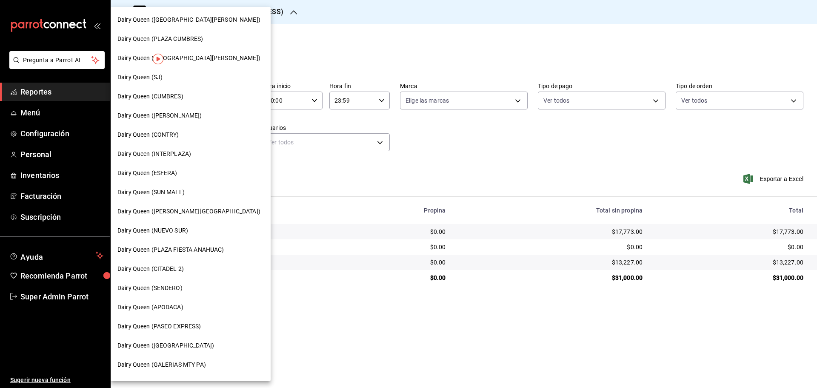
click at [157, 75] on span "Dairy Queen (SJ)" at bounding box center [140, 77] width 45 height 9
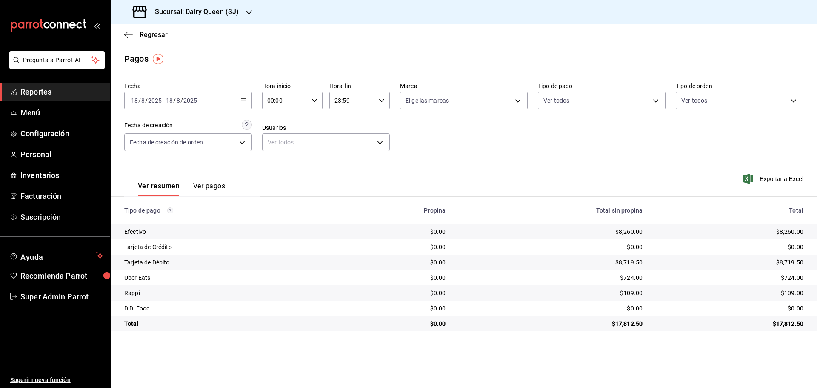
click at [229, 9] on h3 "Sucursal: Dairy Queen (SJ)" at bounding box center [193, 12] width 91 height 10
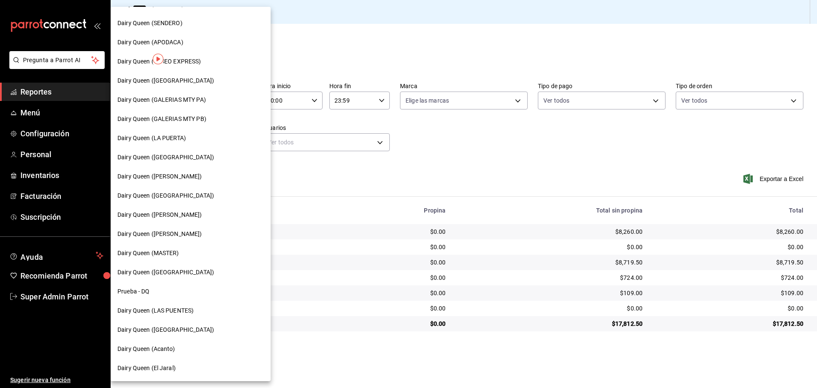
click at [192, 328] on div "Dairy Queen ([GEOGRAPHIC_DATA])" at bounding box center [191, 329] width 146 height 9
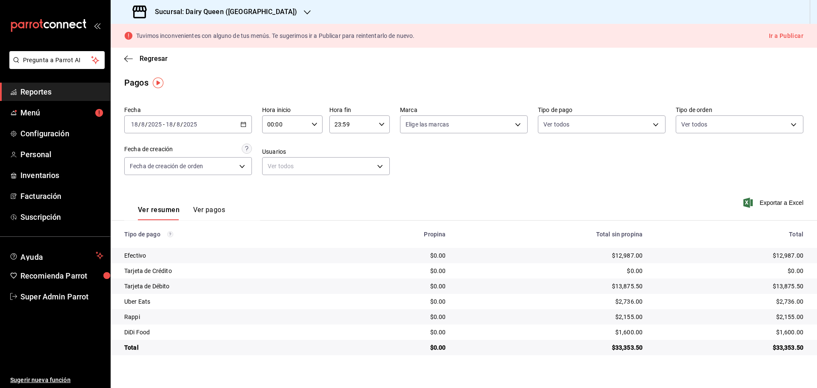
click at [158, 15] on h3 "Sucursal: Dairy Queen ([GEOGRAPHIC_DATA])" at bounding box center [222, 12] width 149 height 10
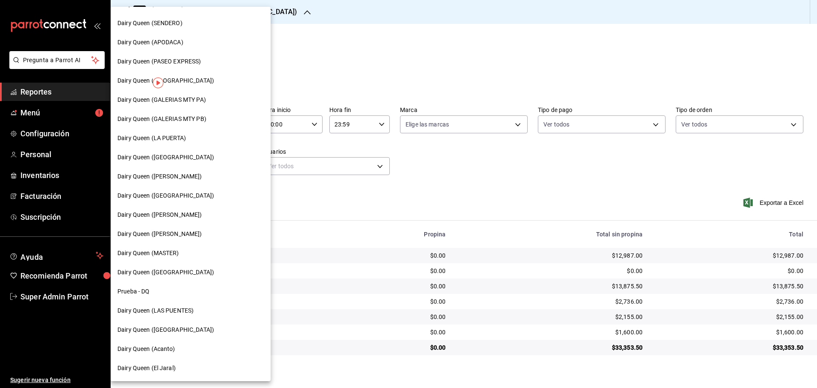
click at [175, 139] on span "Dairy Queen (LA PUERTA)" at bounding box center [152, 138] width 69 height 9
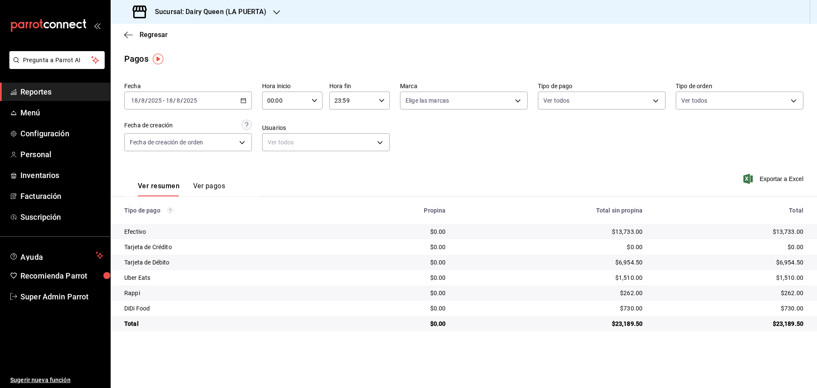
click at [261, 11] on h3 "Sucursal: Dairy Queen (LA PUERTA)" at bounding box center [207, 12] width 118 height 10
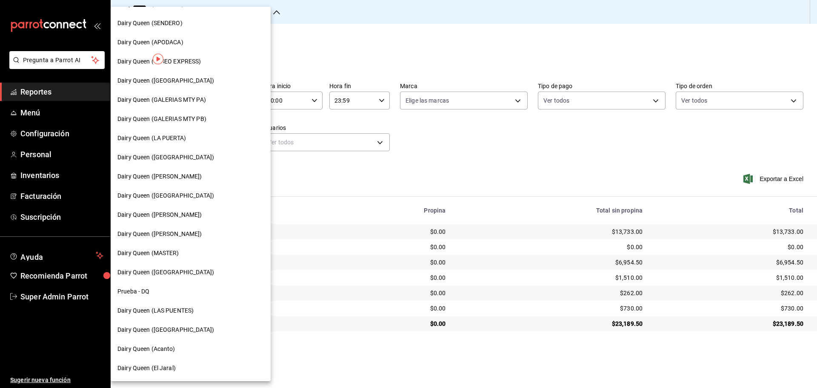
scroll to position [123, 0]
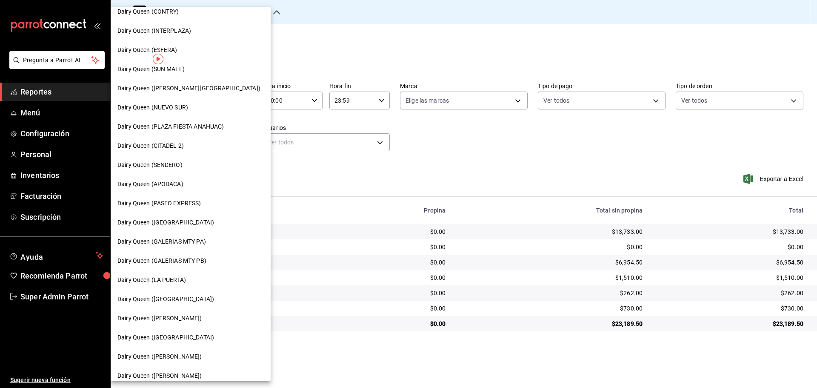
click at [180, 92] on span "Dairy Queen ([PERSON_NAME][GEOGRAPHIC_DATA])" at bounding box center [189, 88] width 143 height 9
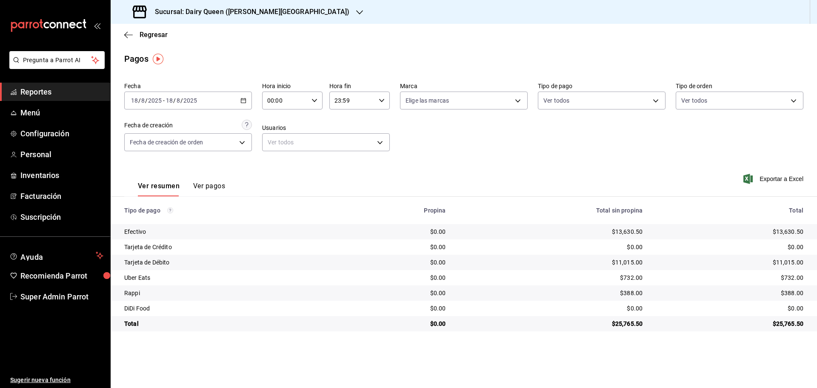
click at [226, 7] on h3 "Sucursal: Dairy Queen ([PERSON_NAME][GEOGRAPHIC_DATA])" at bounding box center [248, 12] width 201 height 10
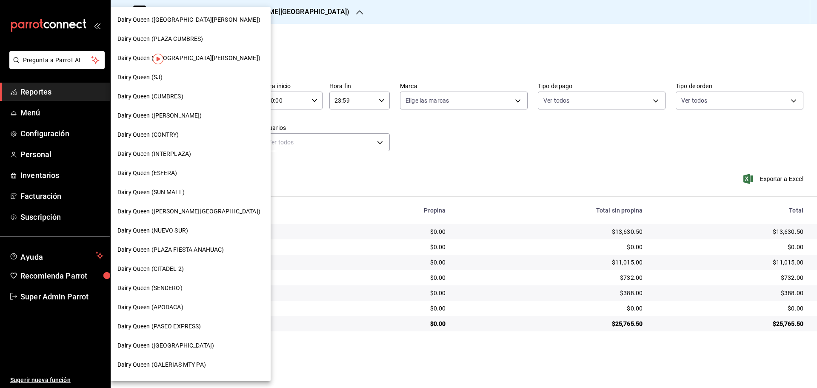
click at [172, 350] on span "Dairy Queen ([GEOGRAPHIC_DATA])" at bounding box center [166, 345] width 97 height 9
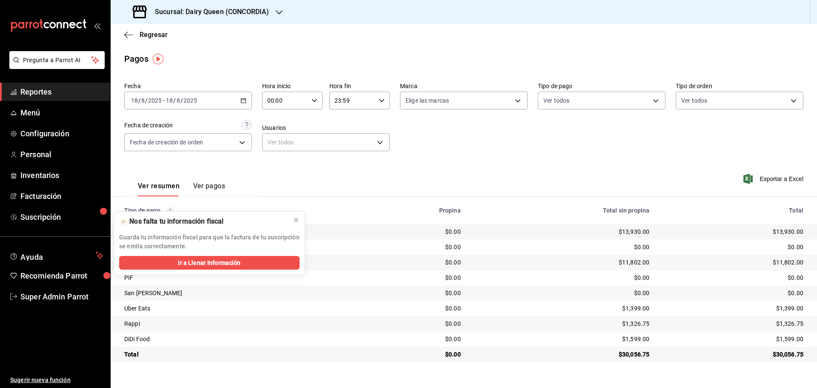
click at [227, 11] on h3 "Sucursal: Dairy Queen (CONCORDIA)" at bounding box center [208, 12] width 121 height 10
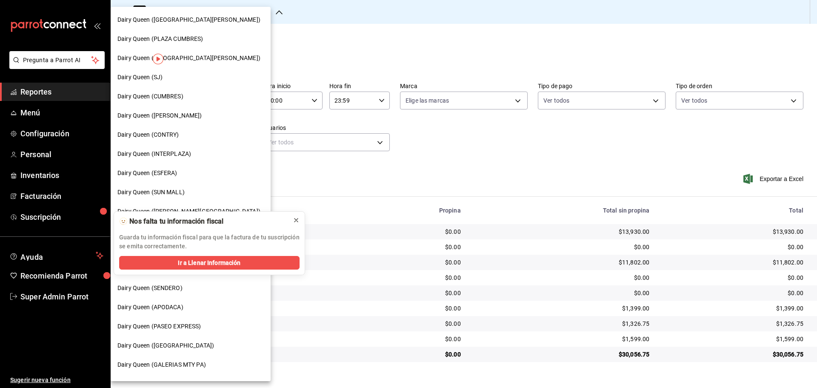
click at [301, 221] on button at bounding box center [297, 220] width 14 height 14
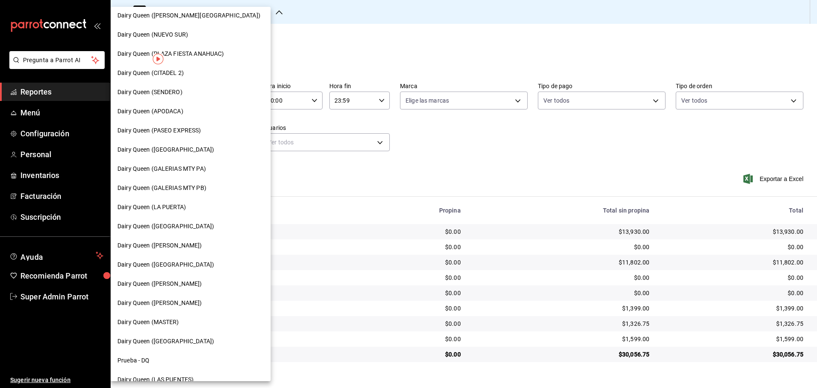
scroll to position [213, 0]
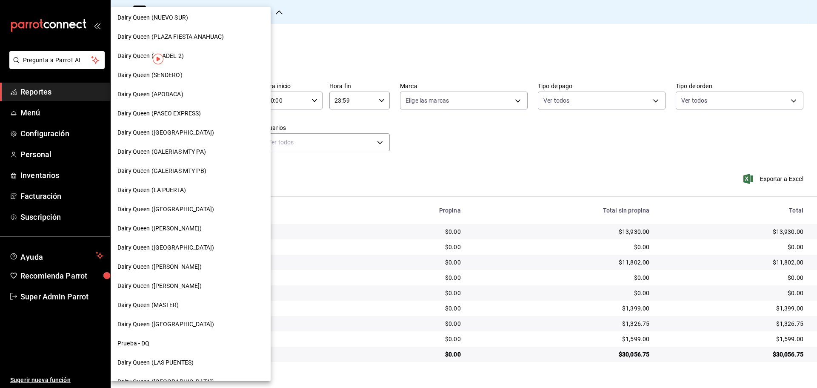
click at [171, 253] on div "Dairy Queen ([GEOGRAPHIC_DATA])" at bounding box center [191, 247] width 160 height 19
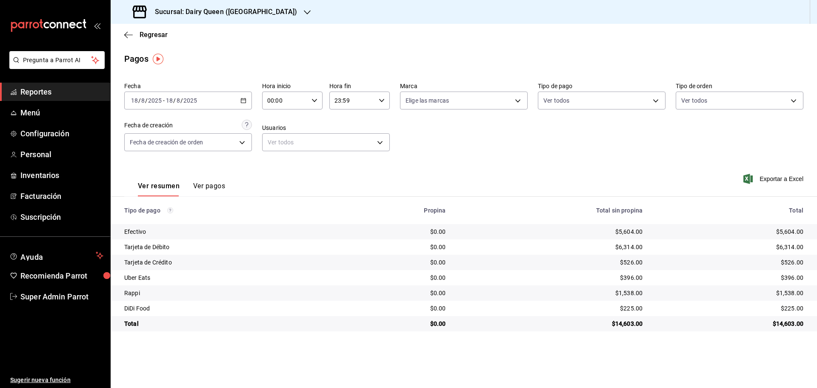
click at [161, 13] on h3 "Sucursal: Dairy Queen ([GEOGRAPHIC_DATA])" at bounding box center [222, 12] width 149 height 10
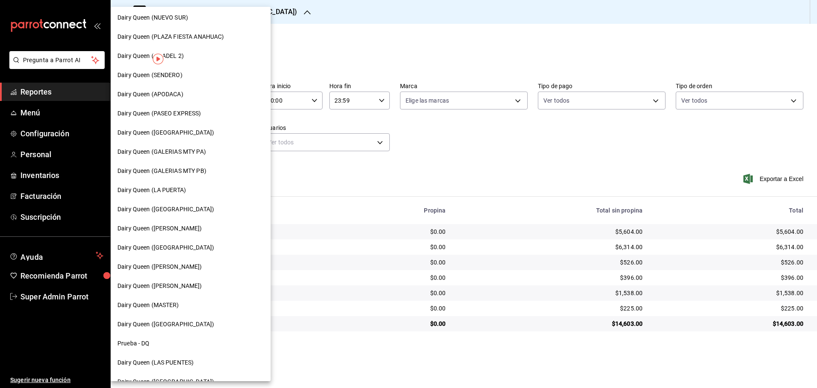
click at [185, 269] on span "Dairy Queen ([PERSON_NAME])" at bounding box center [160, 266] width 85 height 9
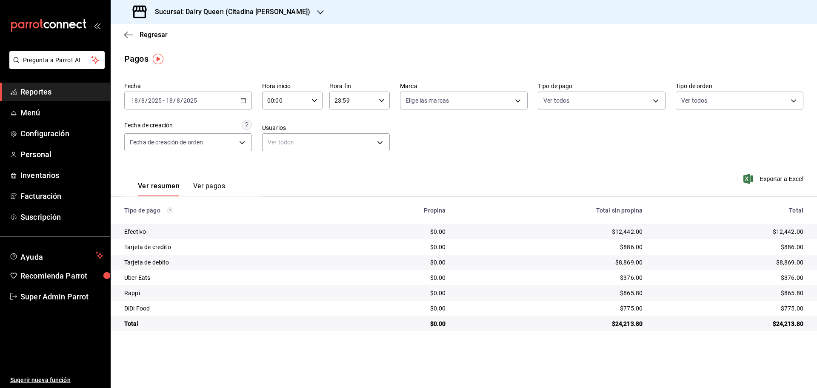
click at [179, 10] on h3 "Sucursal: Dairy Queen (Citadina [PERSON_NAME])" at bounding box center [229, 12] width 162 height 10
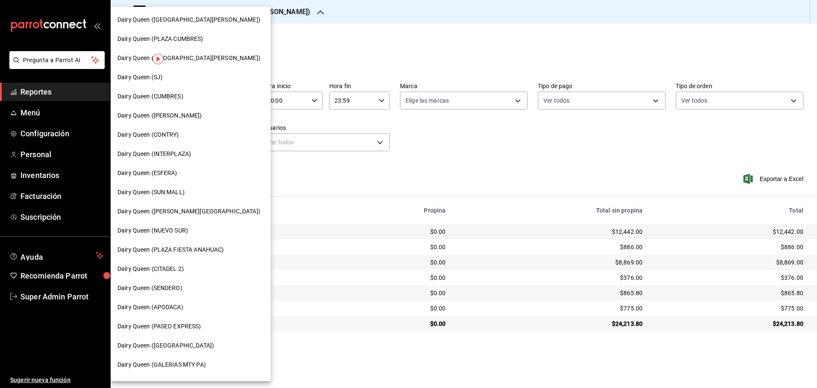
click at [190, 60] on span "Dairy Queen ([GEOGRAPHIC_DATA][PERSON_NAME])" at bounding box center [189, 58] width 143 height 9
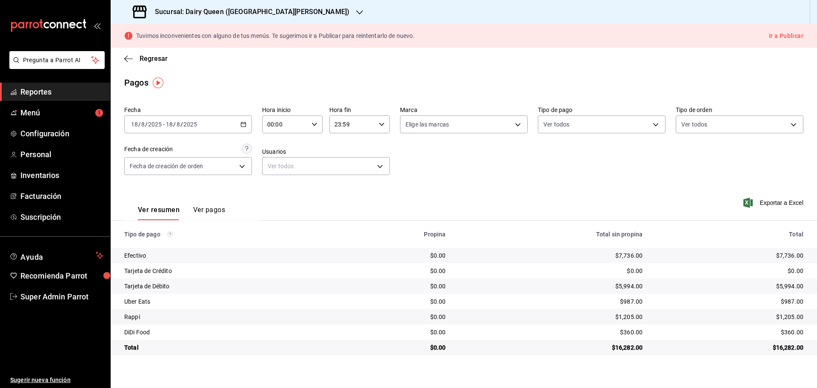
click at [211, 13] on h3 "Sucursal: Dairy Queen ([GEOGRAPHIC_DATA][PERSON_NAME])" at bounding box center [248, 12] width 201 height 10
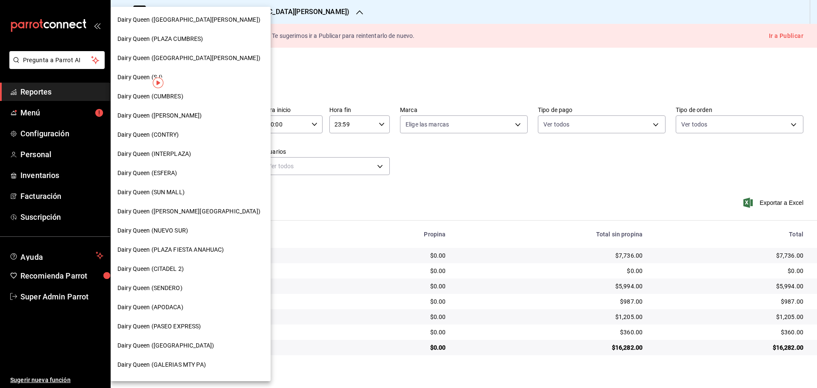
click at [177, 117] on span "Dairy Queen ([PERSON_NAME])" at bounding box center [160, 115] width 85 height 9
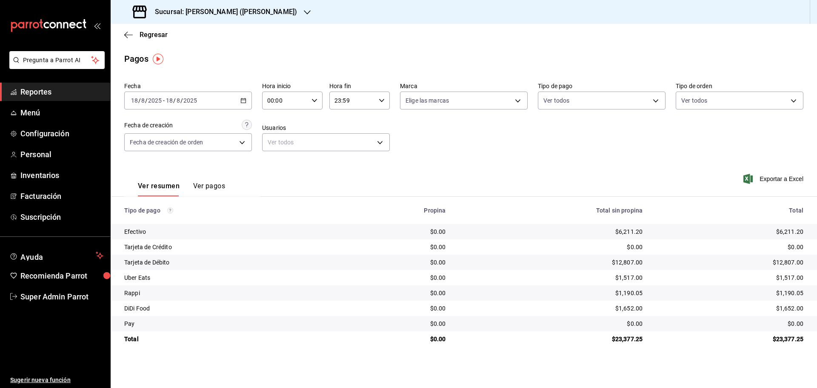
click at [262, 15] on h3 "Sucursal: [PERSON_NAME] ([PERSON_NAME])" at bounding box center [222, 12] width 149 height 10
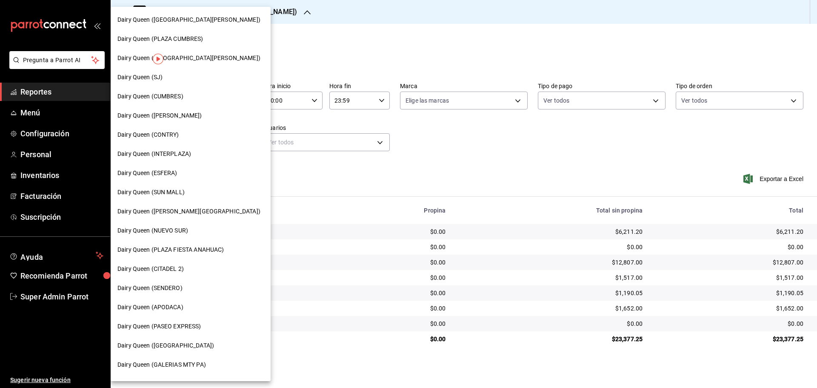
click at [205, 16] on span "Dairy Queen ([GEOGRAPHIC_DATA][PERSON_NAME])" at bounding box center [189, 19] width 143 height 9
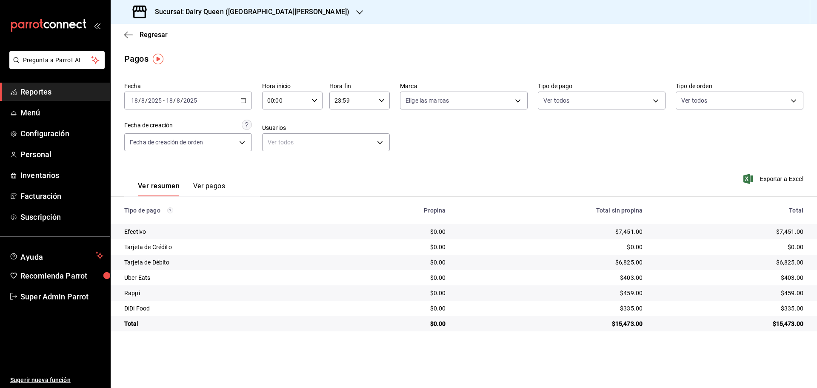
click at [186, 14] on h3 "Sucursal: Dairy Queen ([GEOGRAPHIC_DATA][PERSON_NAME])" at bounding box center [248, 12] width 201 height 10
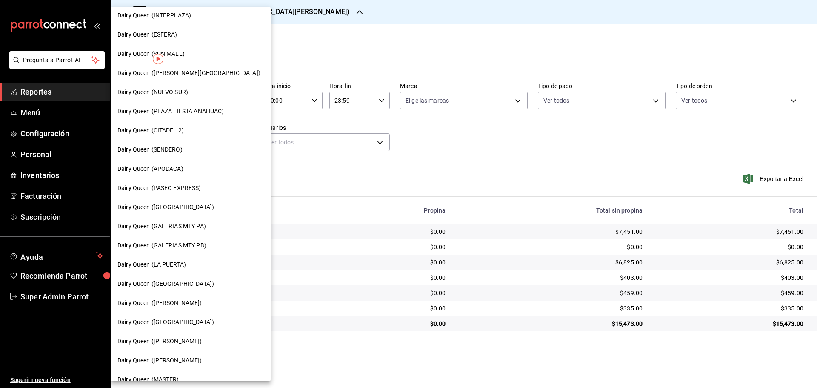
scroll to position [142, 0]
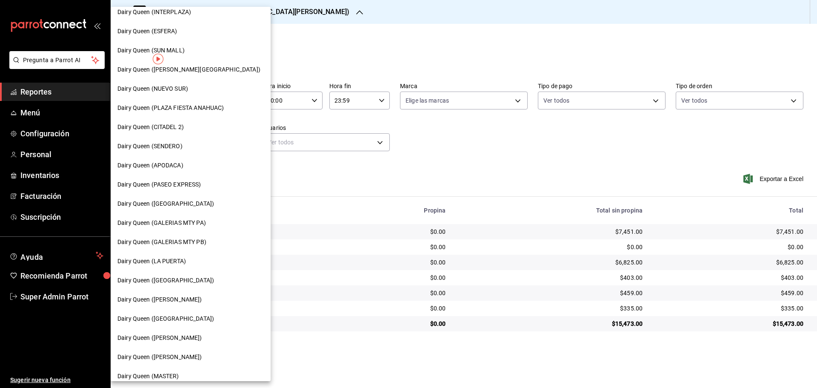
click at [186, 242] on span "Dairy Queen (GALERIAS MTY PB)" at bounding box center [162, 242] width 89 height 9
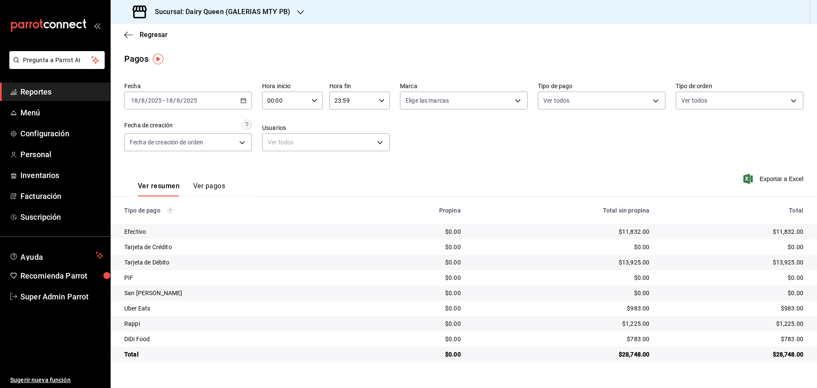
click at [170, 10] on h3 "Sucursal: Dairy Queen (GALERIAS MTY PB)" at bounding box center [219, 12] width 142 height 10
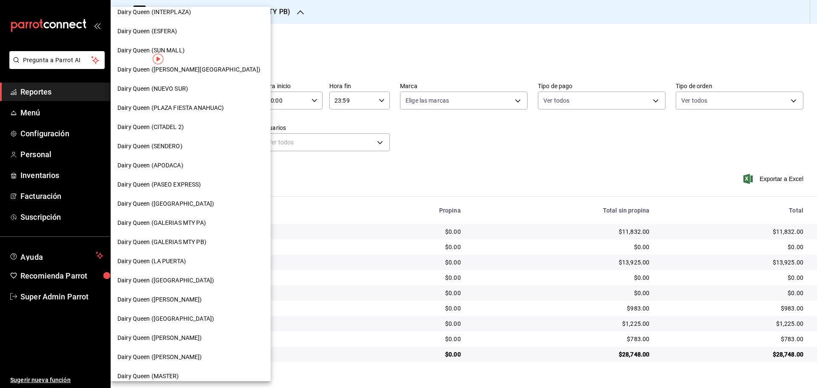
drag, startPoint x: 186, startPoint y: 220, endPoint x: 205, endPoint y: 215, distance: 19.0
click at [205, 215] on div "Dairy Queen (GALERIAS MTY PA)" at bounding box center [191, 222] width 160 height 19
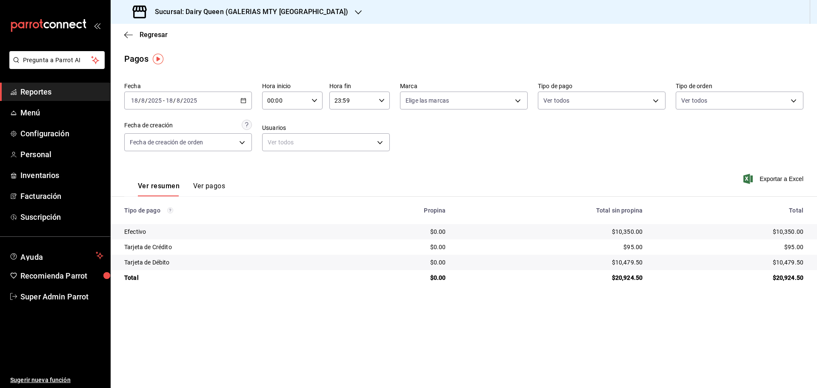
click at [189, 13] on h3 "Sucursal: Dairy Queen (GALERIAS MTY [GEOGRAPHIC_DATA])" at bounding box center [248, 12] width 200 height 10
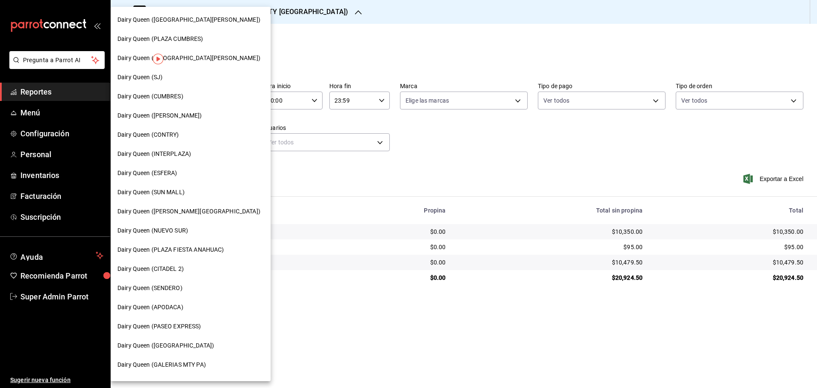
click at [183, 192] on span "Dairy Queen (SUN MALL)" at bounding box center [151, 192] width 67 height 9
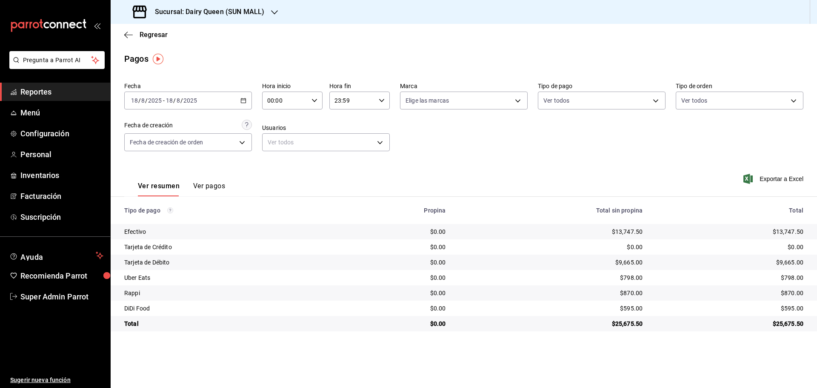
click at [198, 14] on h3 "Sucursal: Dairy Queen (SUN MALL)" at bounding box center [206, 12] width 116 height 10
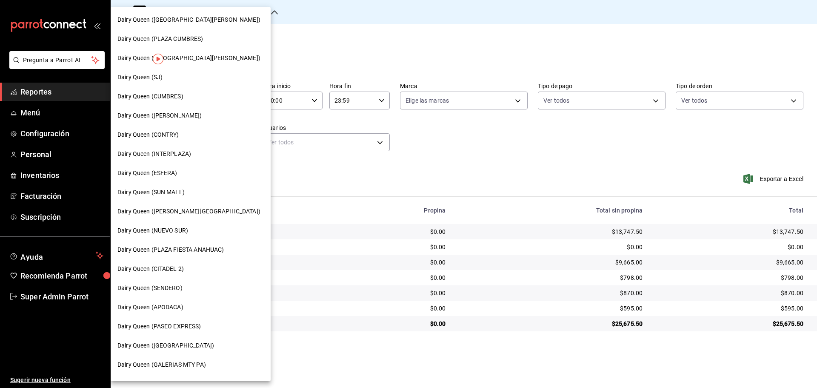
click at [189, 314] on div "Dairy Queen (APODACA)" at bounding box center [191, 307] width 160 height 19
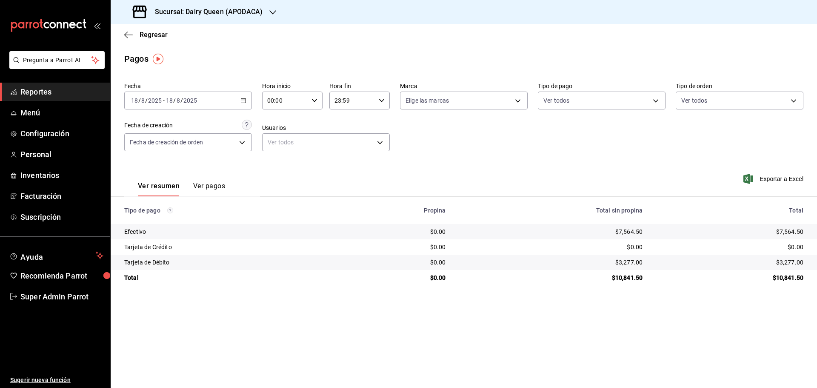
click at [166, 4] on div "Sucursal: Dairy Queen (APODACA)" at bounding box center [199, 12] width 162 height 24
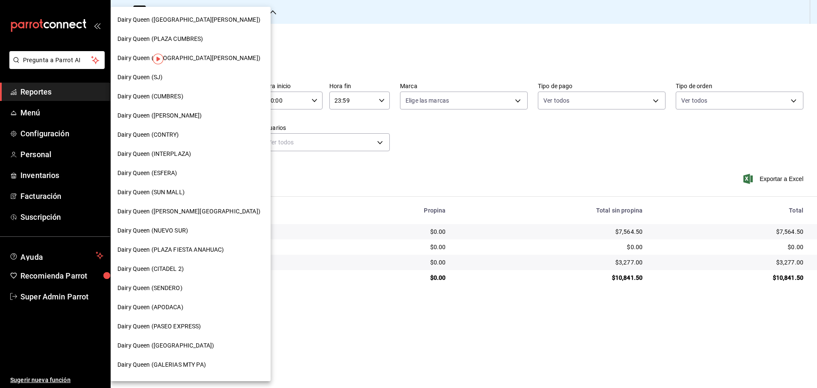
click at [161, 230] on span "Dairy Queen (NUEVO SUR)" at bounding box center [153, 230] width 71 height 9
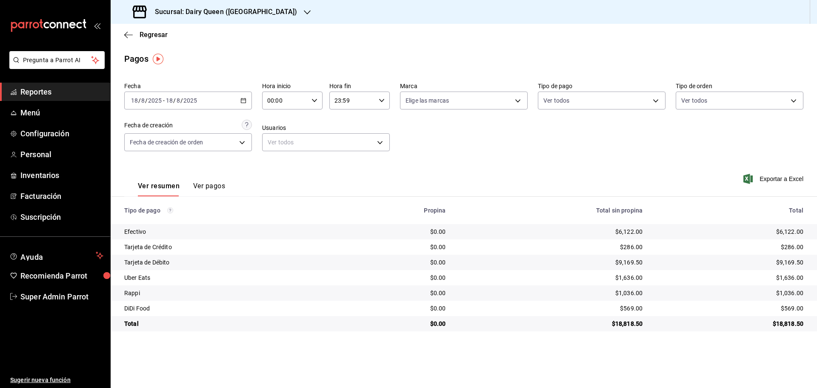
click at [172, 11] on h3 "Sucursal: Dairy Queen ([GEOGRAPHIC_DATA])" at bounding box center [222, 12] width 149 height 10
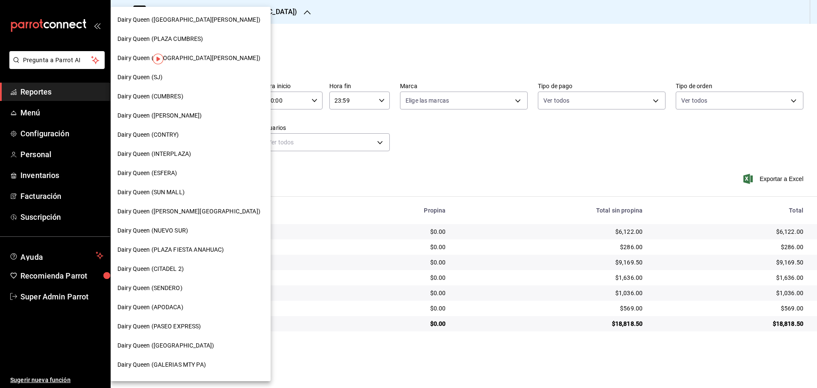
click at [169, 172] on span "Dairy Queen (ESFERA)" at bounding box center [148, 173] width 60 height 9
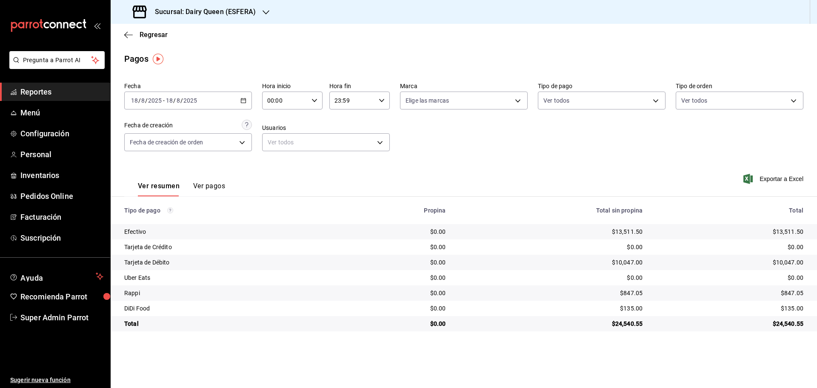
click at [172, 10] on h3 "Sucursal: Dairy Queen (ESFERA)" at bounding box center [202, 12] width 108 height 10
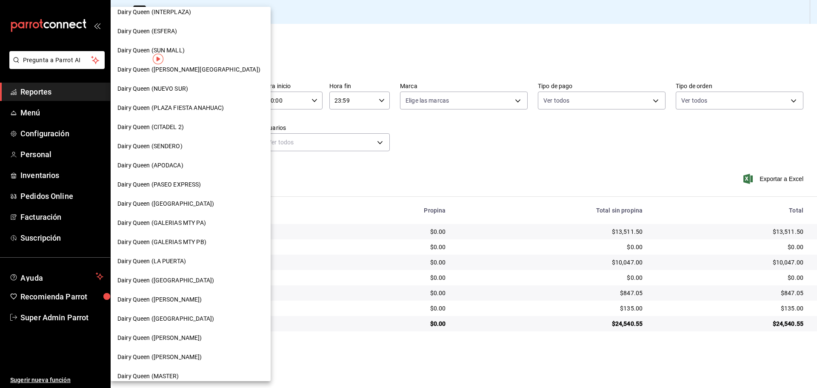
click at [179, 299] on div "Dairy Queen ([PERSON_NAME])" at bounding box center [191, 299] width 146 height 9
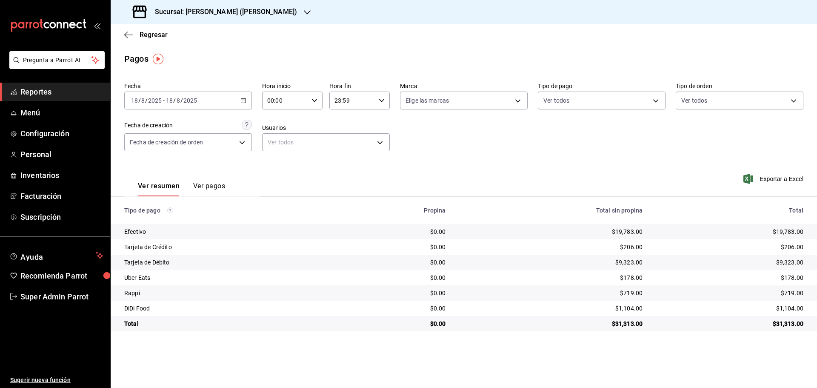
click at [169, 12] on h3 "Sucursal: [PERSON_NAME] ([PERSON_NAME])" at bounding box center [222, 12] width 149 height 10
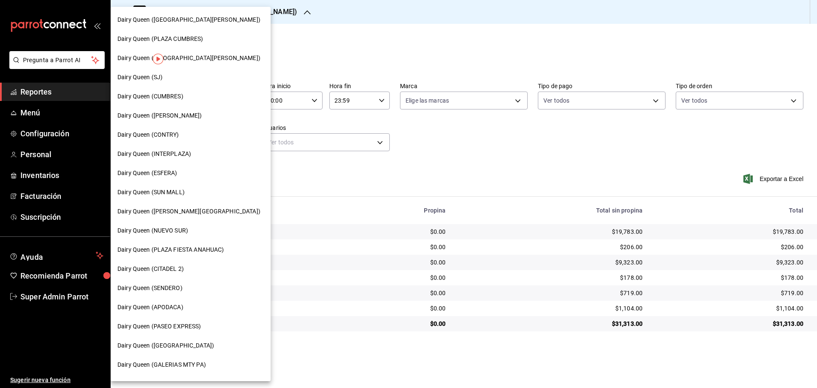
click at [181, 152] on span "Dairy Queen (INTERPLAZA)" at bounding box center [155, 153] width 74 height 9
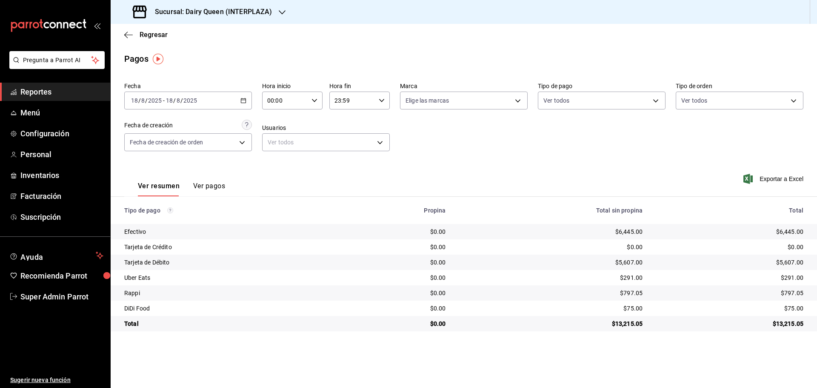
click at [211, 5] on div "Sucursal: Dairy Queen (INTERPLAZA)" at bounding box center [204, 12] width 172 height 24
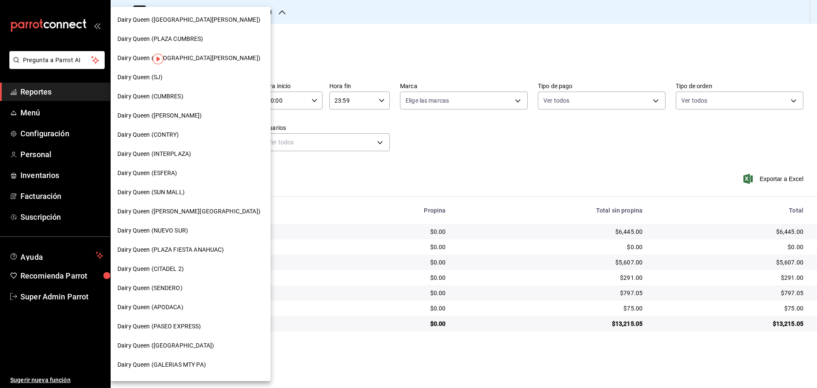
click at [170, 262] on div "Dairy Queen (CITADEL 2)" at bounding box center [191, 268] width 160 height 19
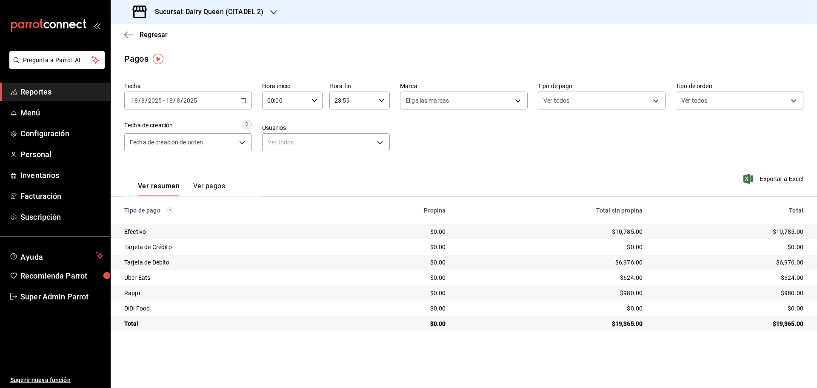
click at [224, 11] on h3 "Sucursal: Dairy Queen (CITADEL 2)" at bounding box center [205, 12] width 115 height 10
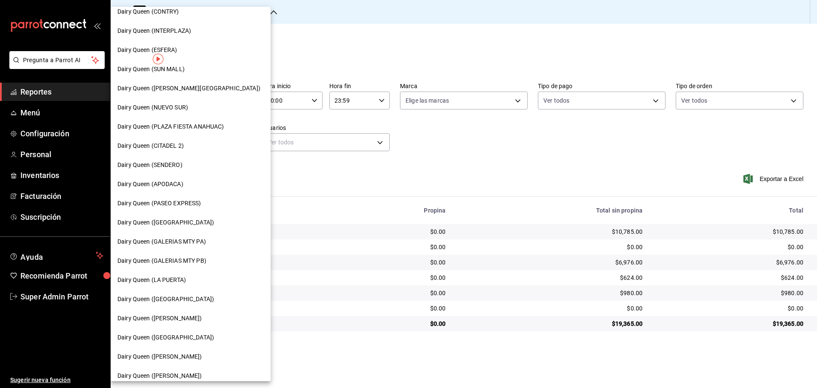
scroll to position [0, 0]
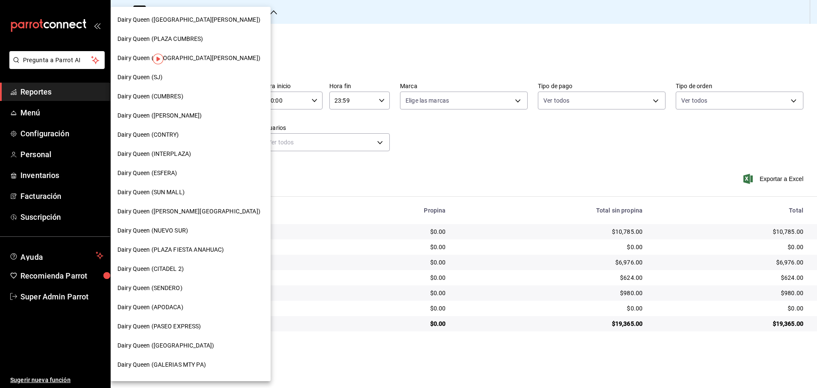
click at [187, 41] on span "Dairy Queen (PLAZA CUMBRES)" at bounding box center [161, 38] width 86 height 9
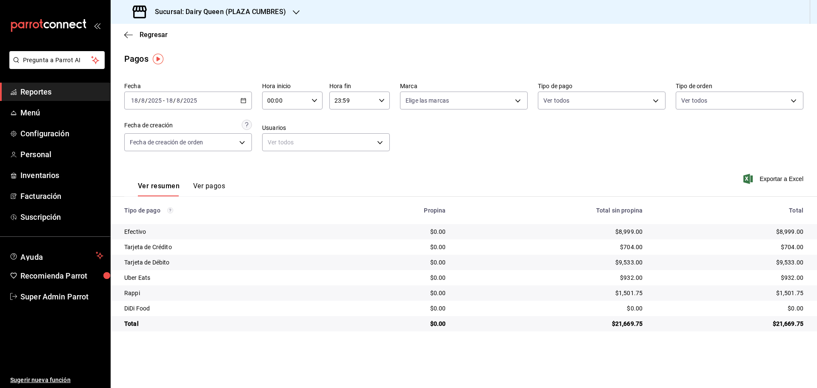
click at [238, 13] on h3 "Sucursal: Dairy Queen (PLAZA CUMBRES)" at bounding box center [217, 12] width 138 height 10
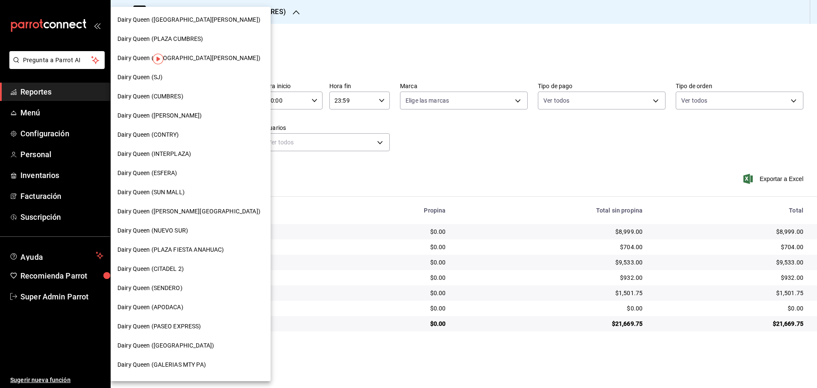
click at [204, 241] on div "Dairy Queen (PLAZA FIESTA ANAHUAC)" at bounding box center [191, 249] width 160 height 19
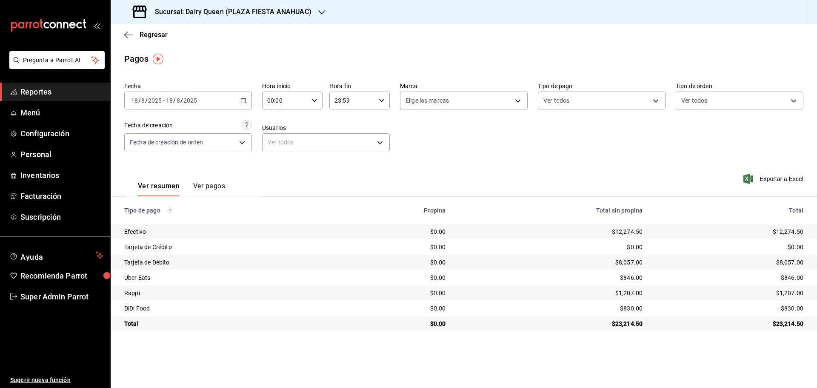
click at [243, 19] on div "Sucursal: Dairy Queen (PLAZA FIESTA ANAHUAC)" at bounding box center [223, 12] width 211 height 24
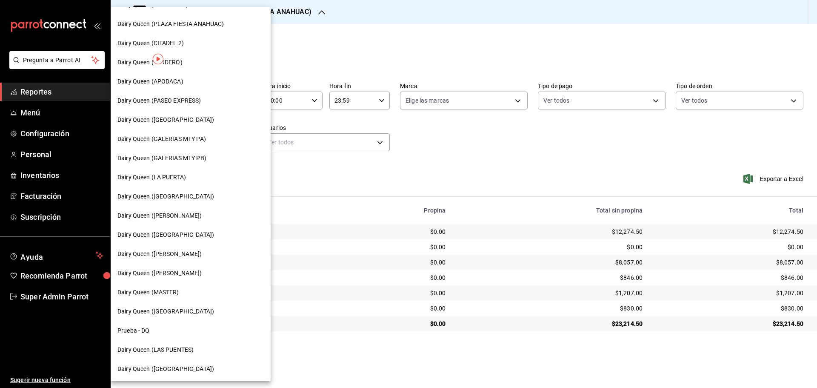
scroll to position [265, 0]
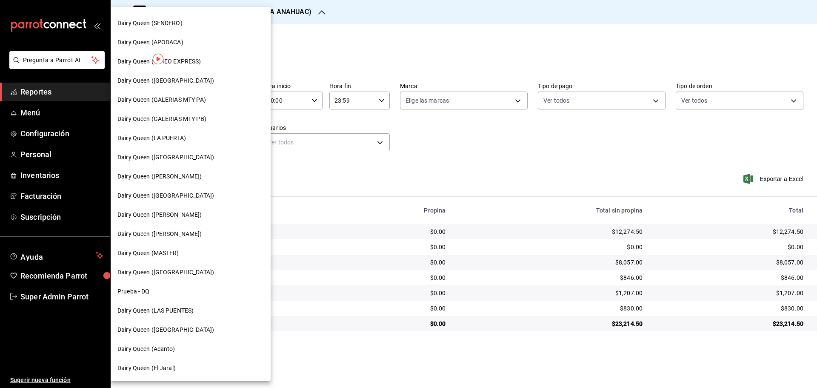
click at [169, 231] on span "Dairy Queen ([PERSON_NAME])" at bounding box center [160, 233] width 85 height 9
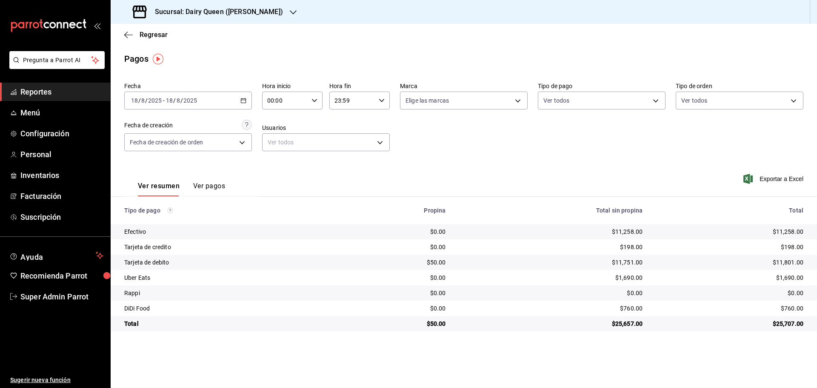
click at [209, 6] on div "Sucursal: Dairy Queen ([PERSON_NAME])" at bounding box center [209, 12] width 183 height 24
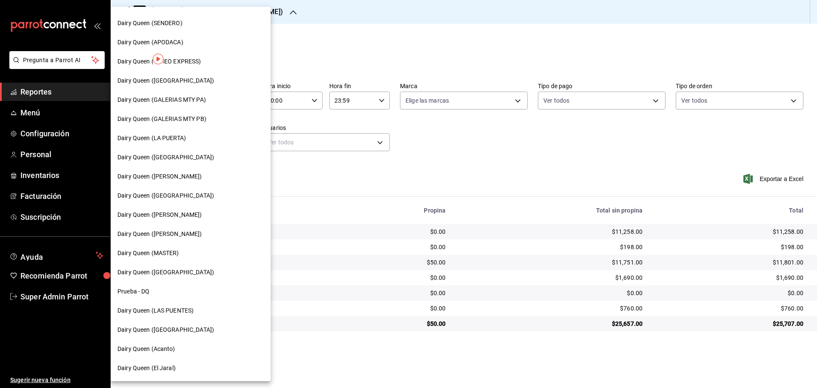
click at [169, 277] on div "Dairy Queen ([GEOGRAPHIC_DATA])" at bounding box center [191, 272] width 160 height 19
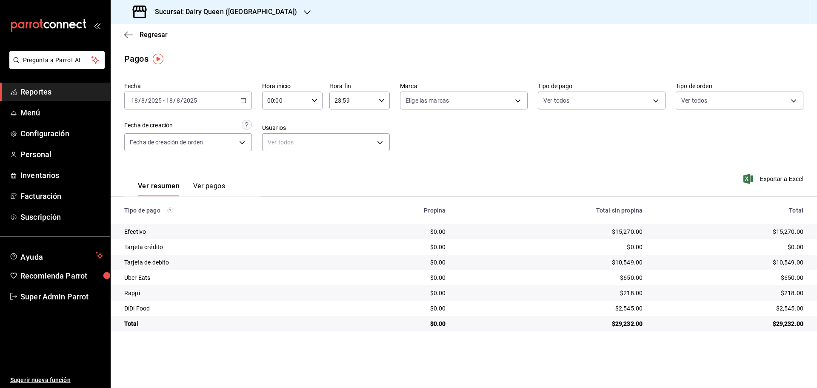
click at [198, 11] on h3 "Sucursal: Dairy Queen ([GEOGRAPHIC_DATA])" at bounding box center [222, 12] width 149 height 10
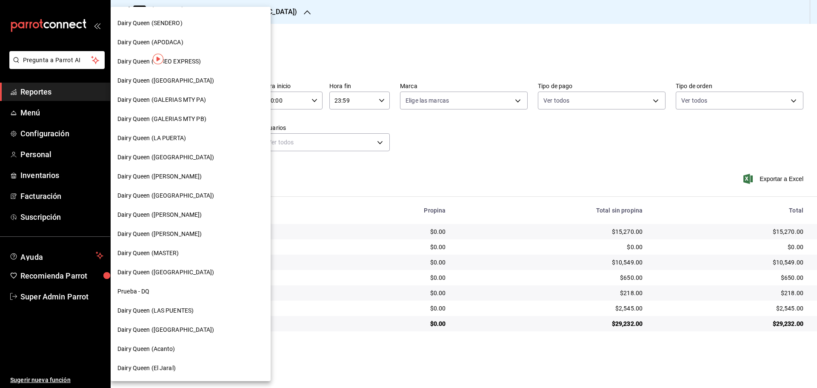
click at [152, 350] on span "Dairy Queen (Acanto)" at bounding box center [147, 348] width 58 height 9
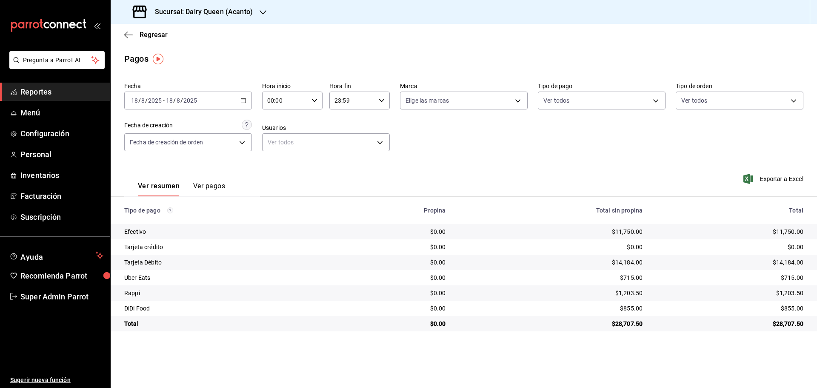
click at [67, 89] on span "Reportes" at bounding box center [61, 91] width 83 height 11
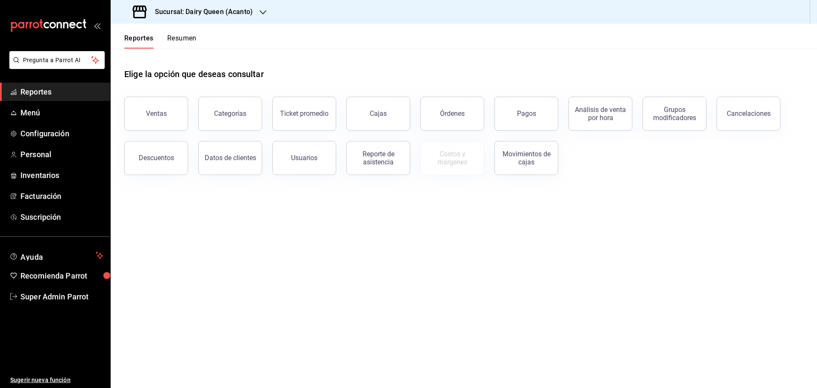
click at [178, 37] on button "Resumen" at bounding box center [181, 41] width 29 height 14
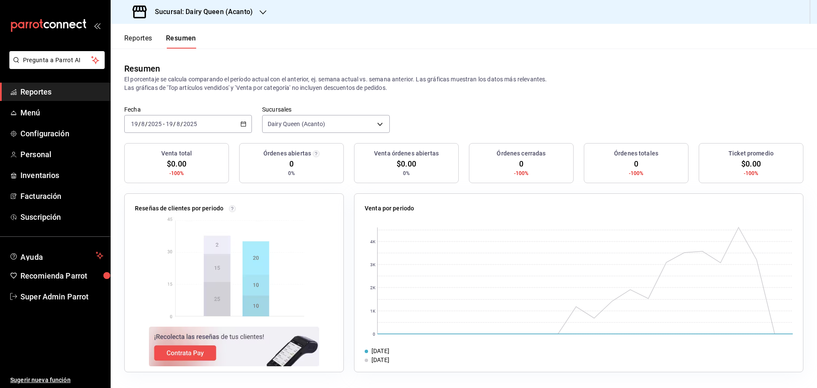
click at [247, 127] on div "[DATE] [DATE] - [DATE] [DATE]" at bounding box center [188, 124] width 128 height 18
click at [160, 252] on li "Rango de fechas" at bounding box center [165, 245] width 80 height 19
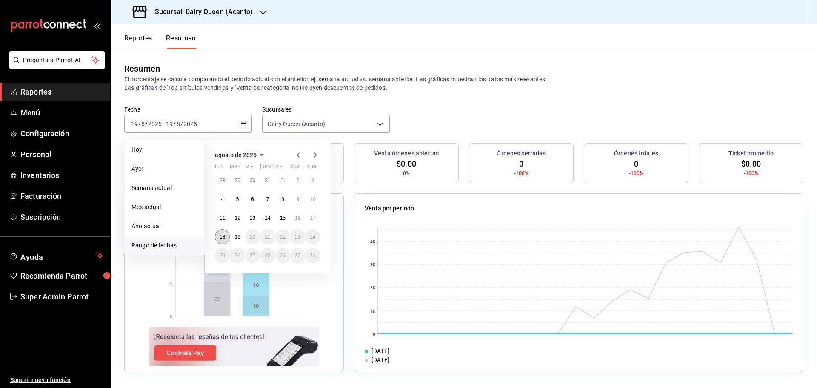
click at [220, 235] on abbr "18" at bounding box center [223, 237] width 6 height 6
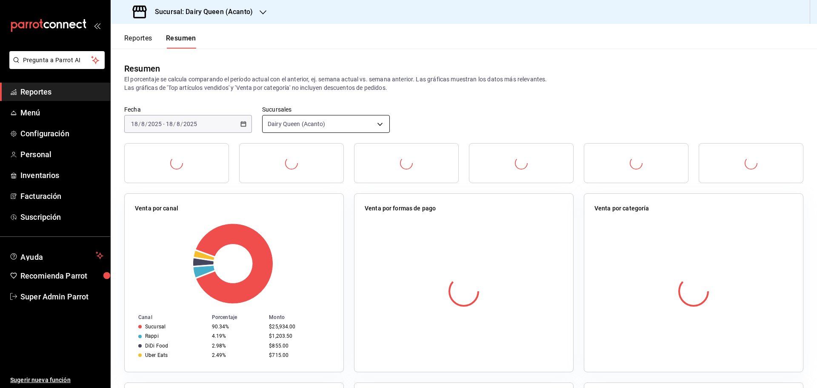
click at [281, 120] on body "Pregunta a Parrot AI Reportes Menú Configuración Personal Inventarios Facturaci…" at bounding box center [408, 194] width 817 height 388
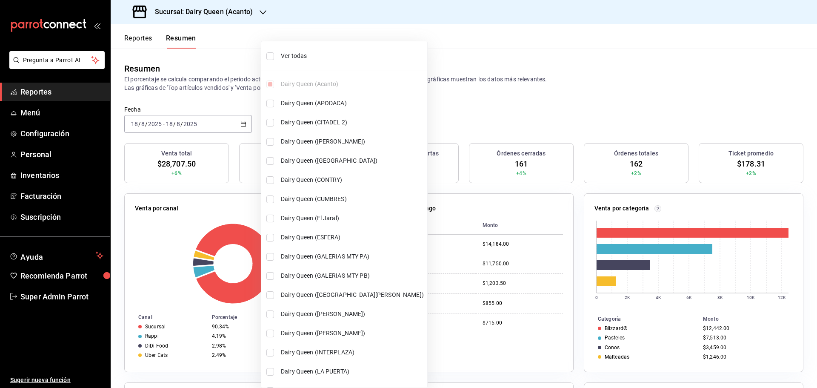
click at [297, 56] on span "Ver todas" at bounding box center [352, 56] width 143 height 9
type input "[object Object],[object Object],[object Object],[object Object],[object Object]…"
checkbox input "true"
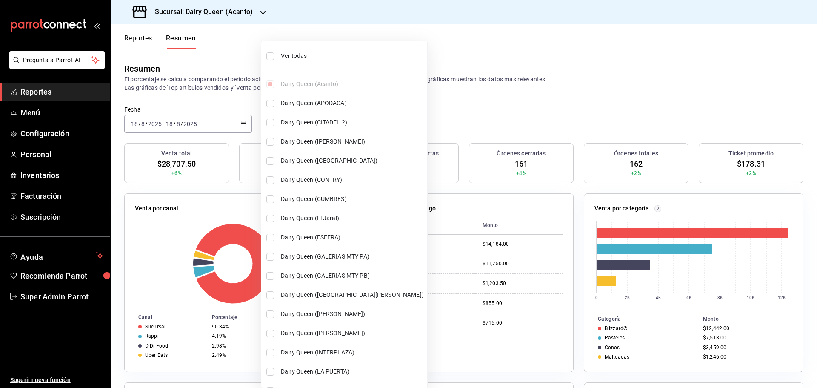
checkbox input "true"
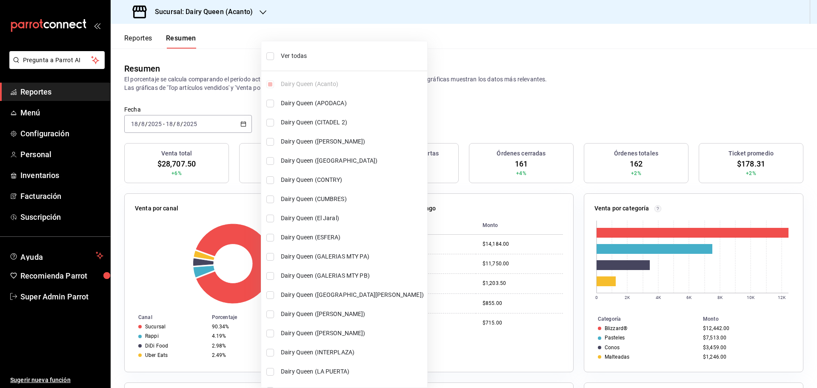
checkbox input "true"
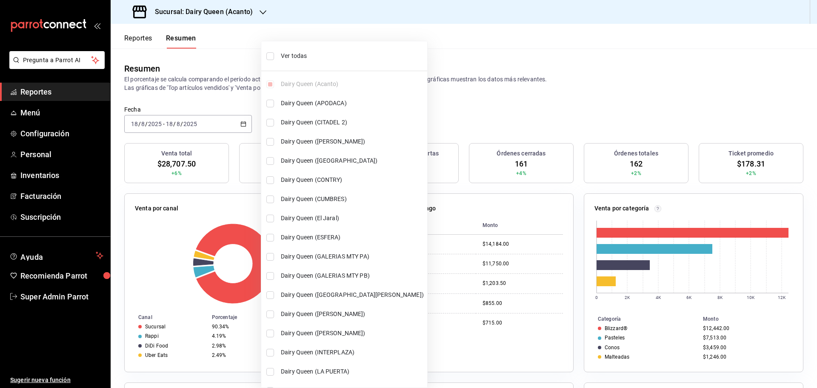
checkbox input "true"
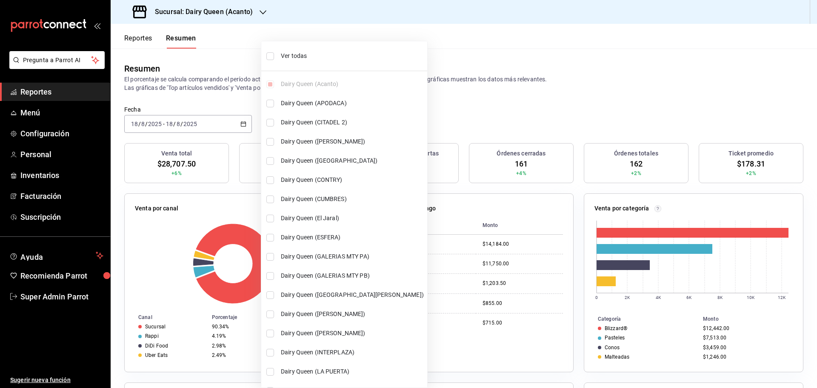
checkbox input "true"
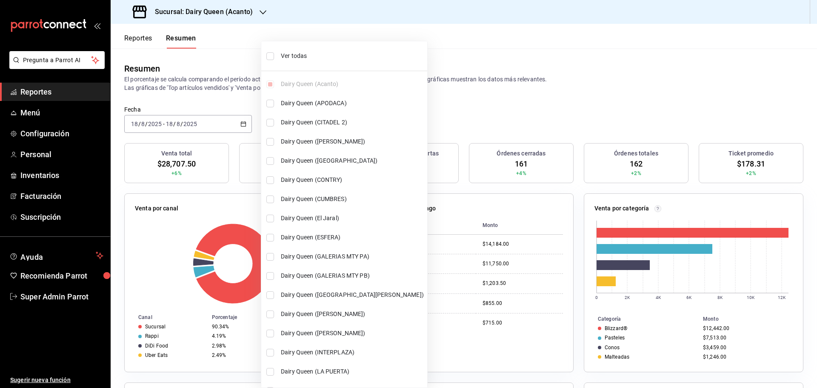
checkbox input "true"
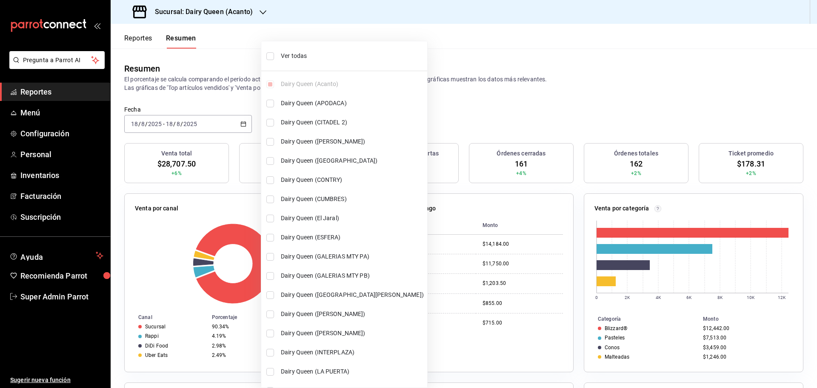
checkbox input "true"
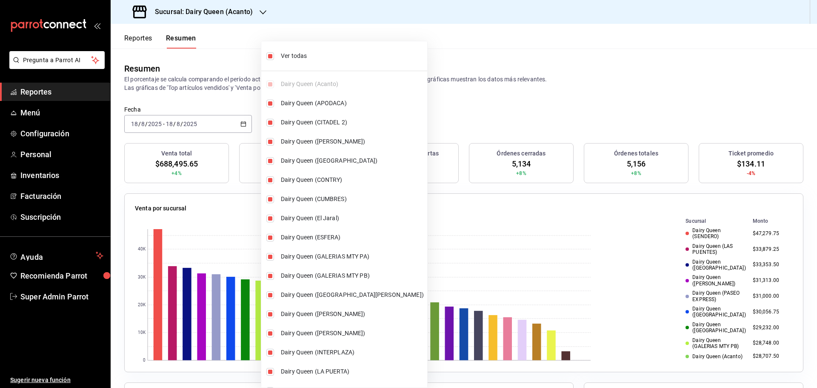
click at [499, 100] on div at bounding box center [408, 194] width 817 height 388
